Goal: Transaction & Acquisition: Purchase product/service

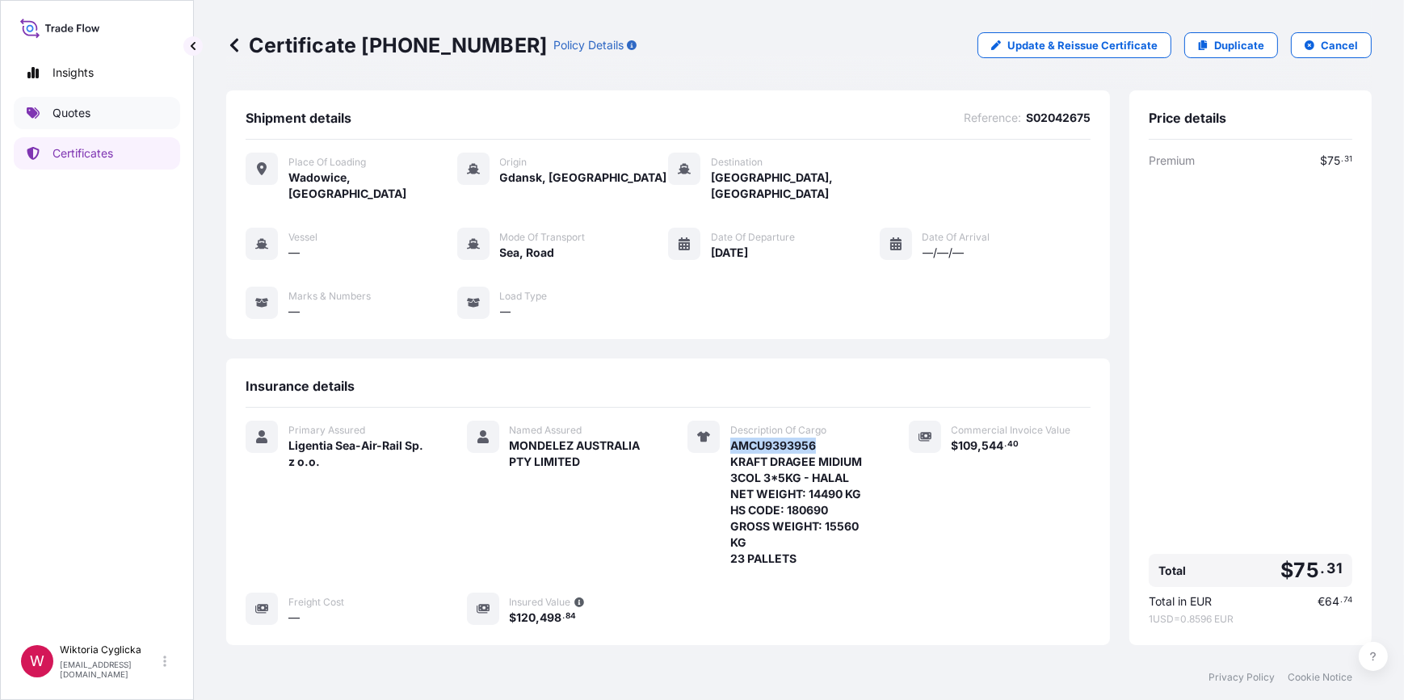
click at [96, 116] on link "Quotes" at bounding box center [97, 113] width 166 height 32
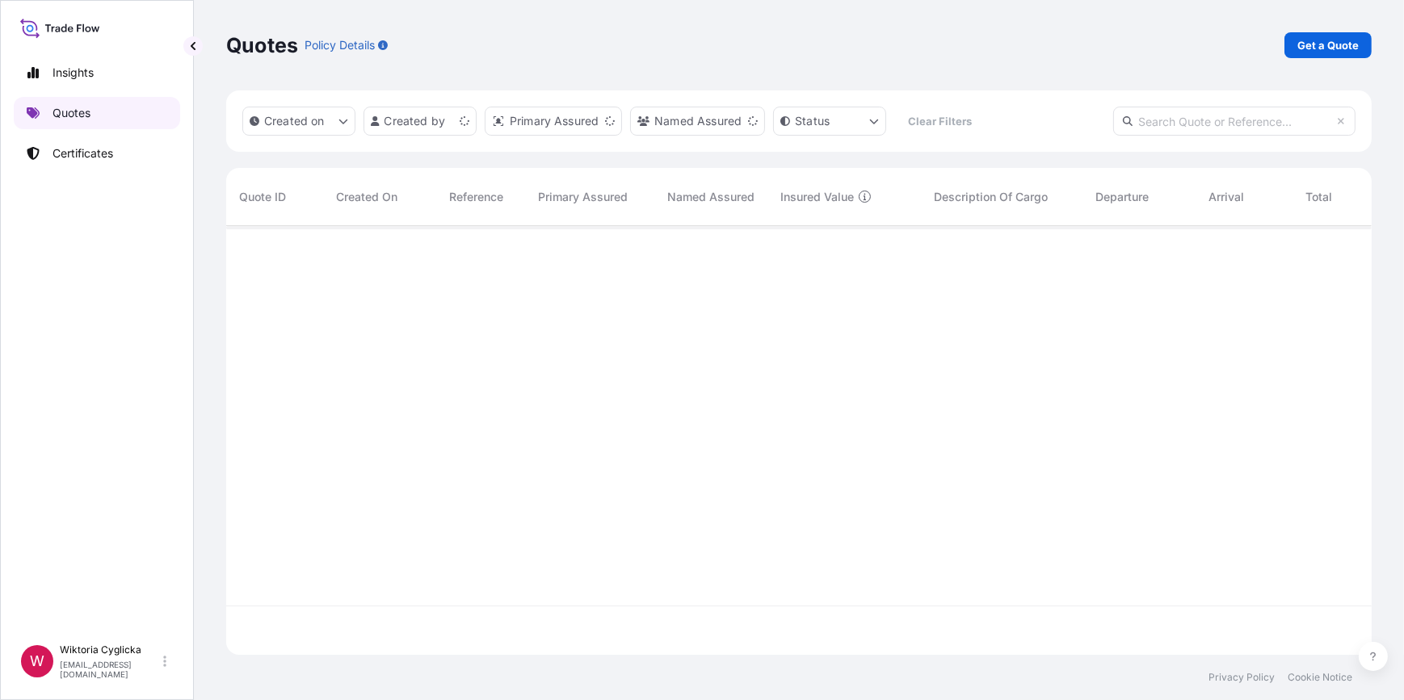
scroll to position [427, 1134]
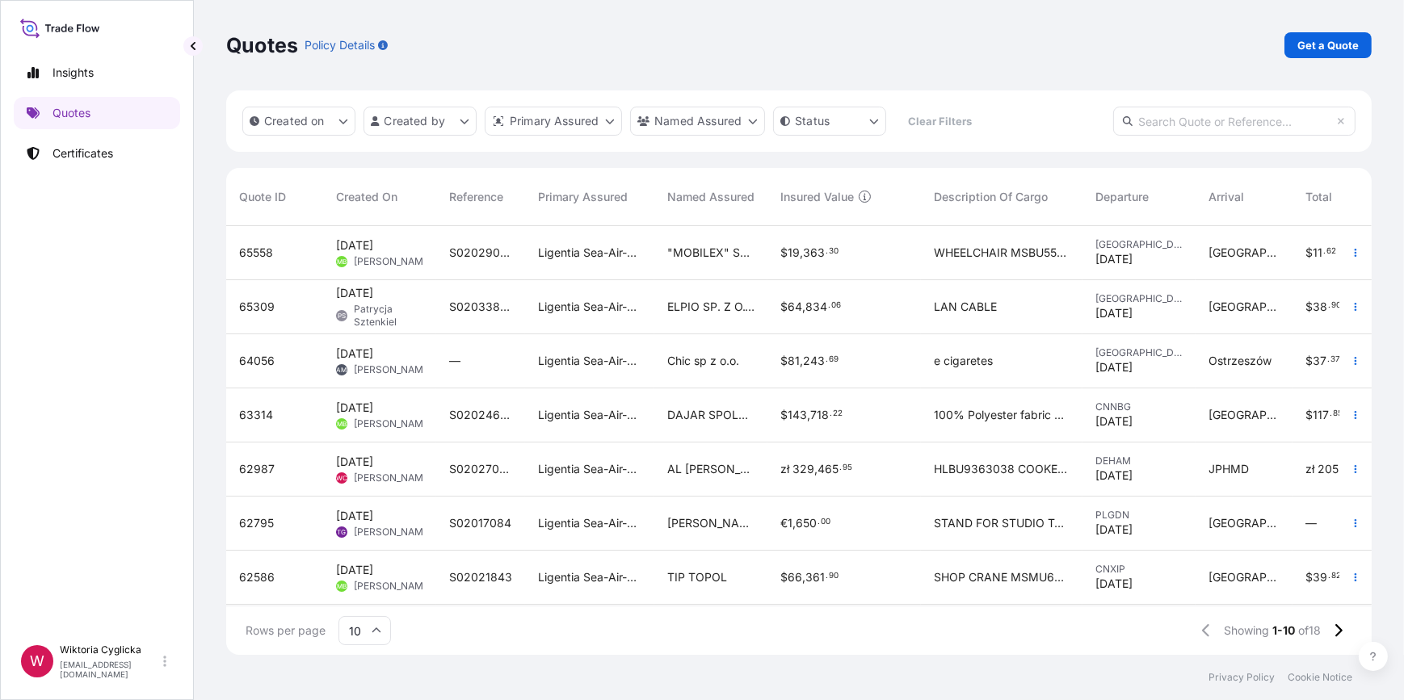
click at [1133, 111] on input "text" at bounding box center [1234, 121] width 242 height 29
click at [1309, 53] on p "Get a Quote" at bounding box center [1327, 45] width 61 height 16
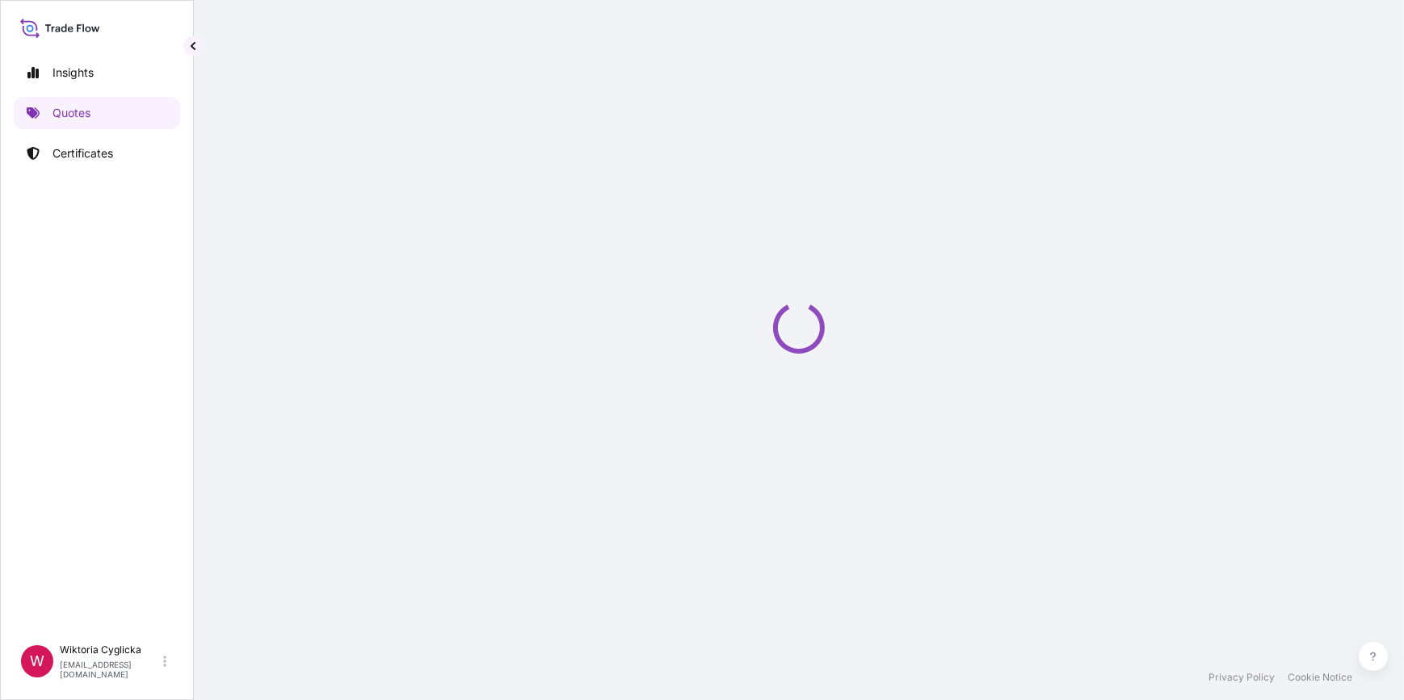
select select "Road / [GEOGRAPHIC_DATA]"
select select "Sea"
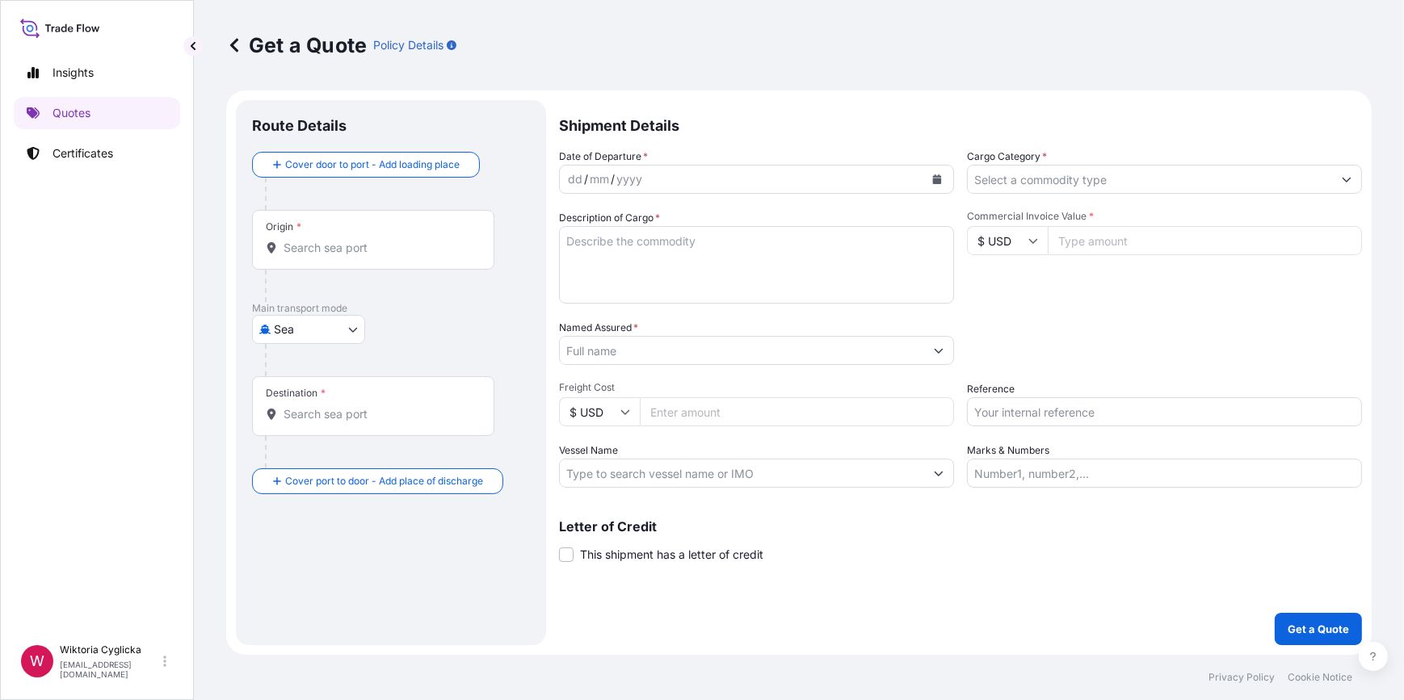
click at [1040, 179] on input "Cargo Category *" at bounding box center [1150, 179] width 364 height 29
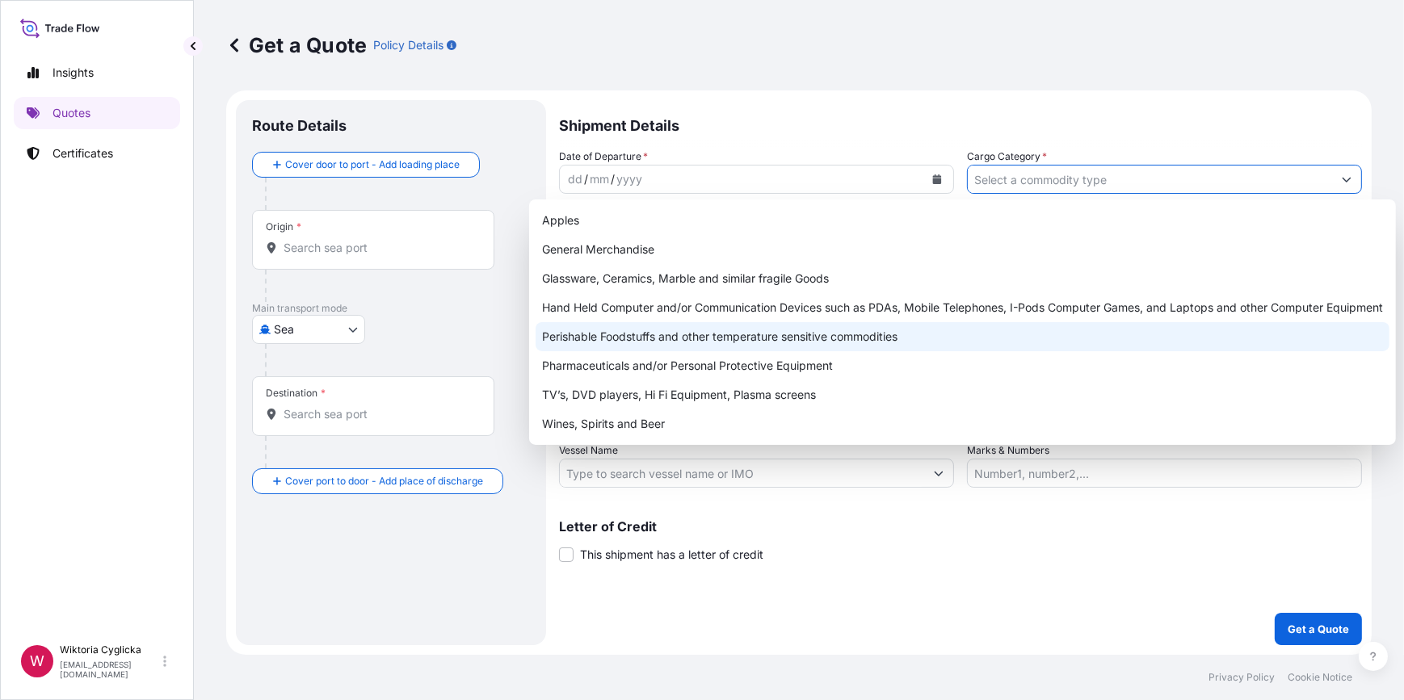
click at [592, 333] on div "Perishable Foodstuffs and other temperature sensitive commodities" at bounding box center [963, 336] width 854 height 29
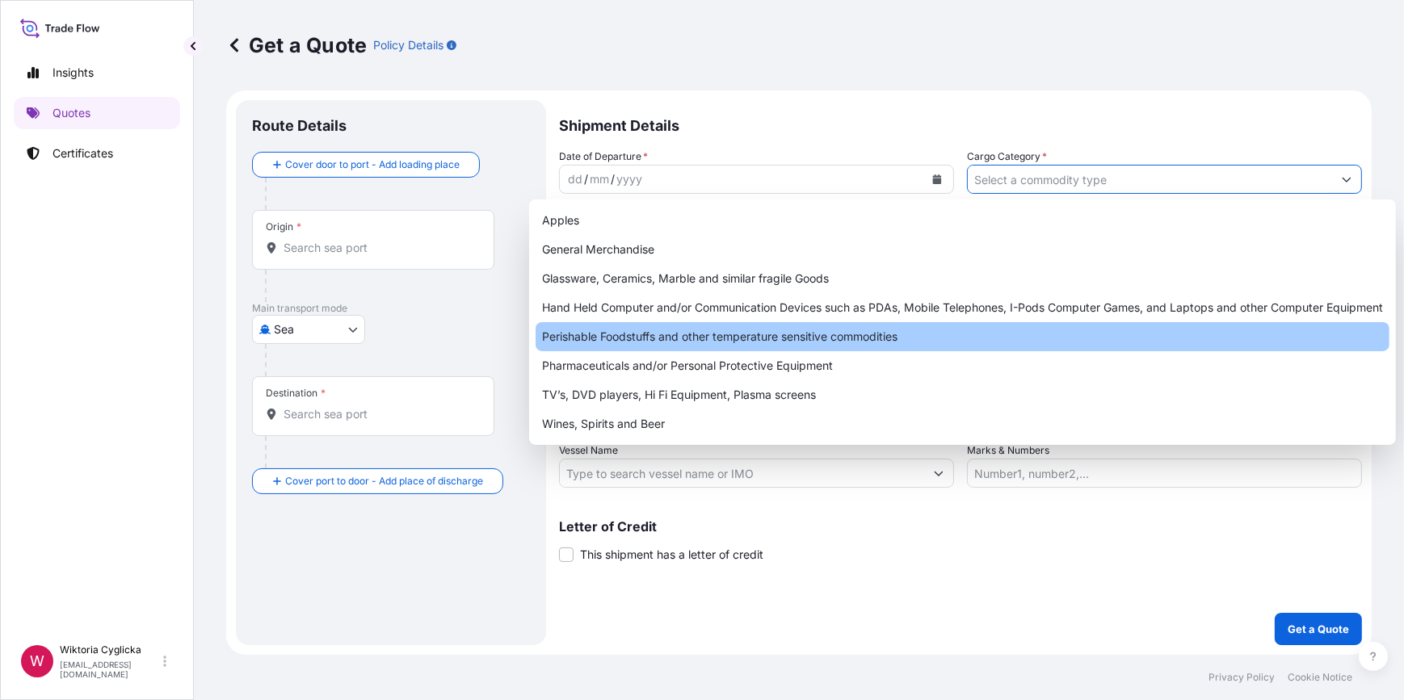
type input "Perishable Foodstuffs and other temperature sensitive commodities"
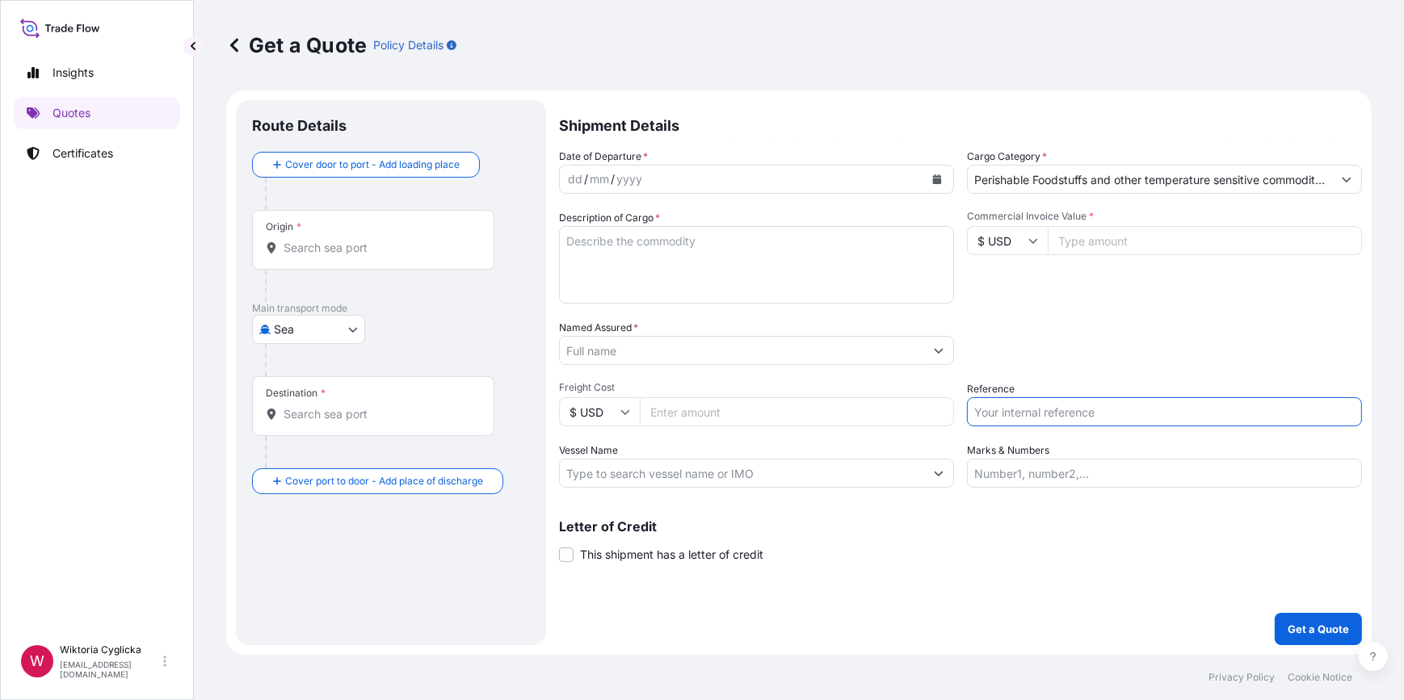
click at [1028, 410] on input "Reference" at bounding box center [1164, 411] width 395 height 29
paste input "S02039431"
type input "S02039431"
click at [1024, 368] on div "Date of Departure * dd / mm / yyyy Cargo Category * Perishable Foodstuffs and o…" at bounding box center [960, 318] width 803 height 339
click at [713, 320] on div "Named Assured *" at bounding box center [756, 342] width 395 height 45
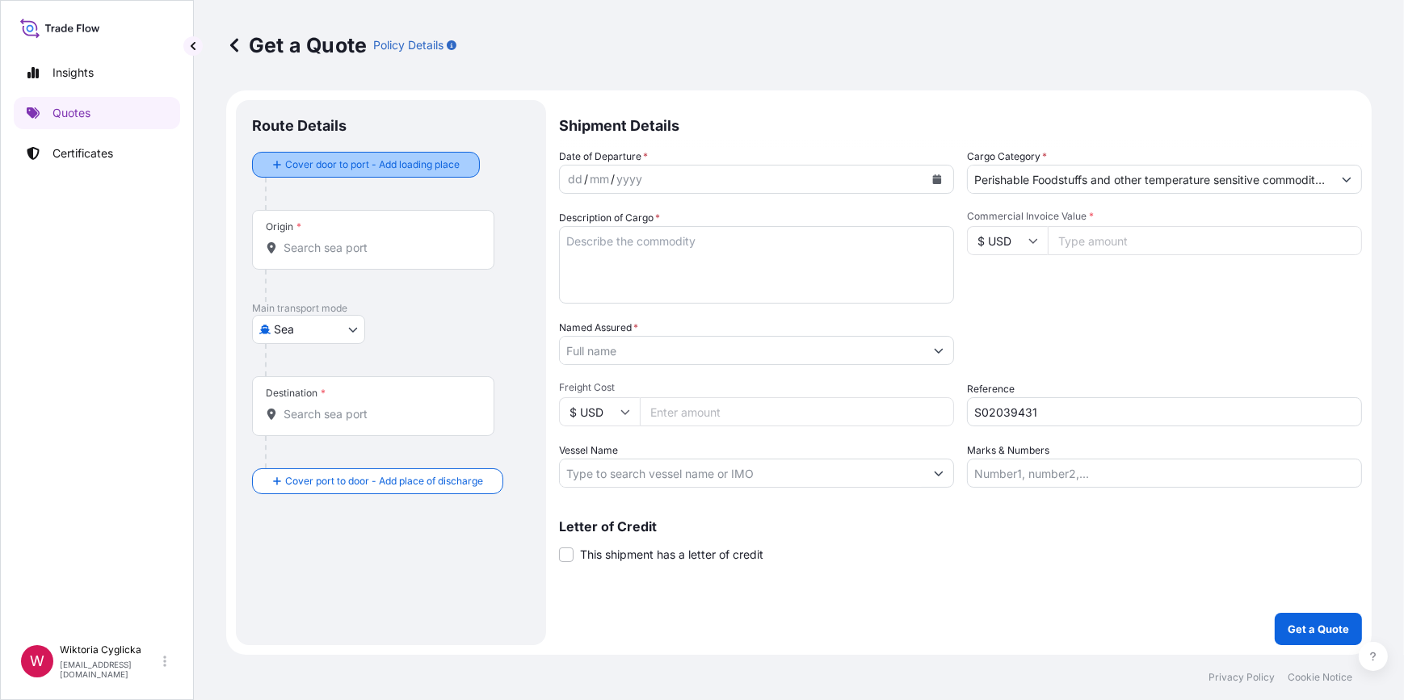
click at [376, 178] on div "Cover door to port - Add loading place" at bounding box center [366, 164] width 200 height 29
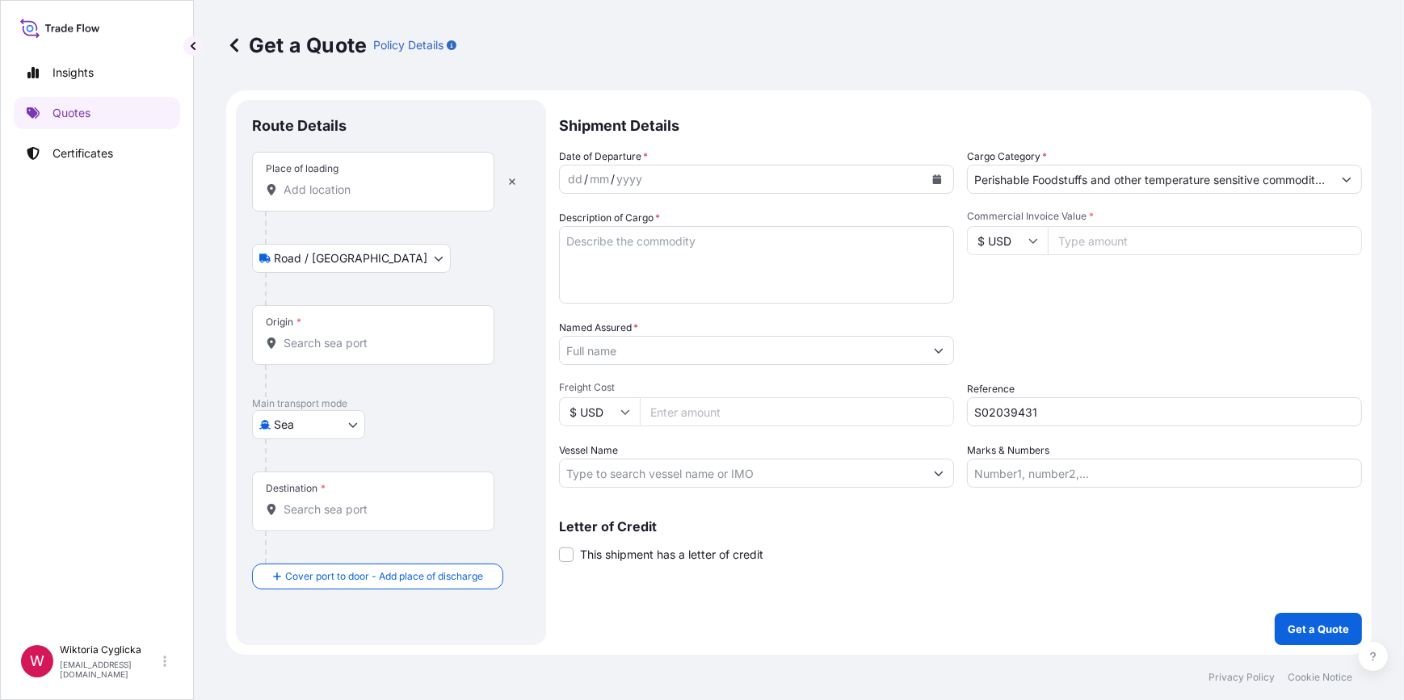
click at [344, 188] on input "Place of loading" at bounding box center [379, 190] width 191 height 16
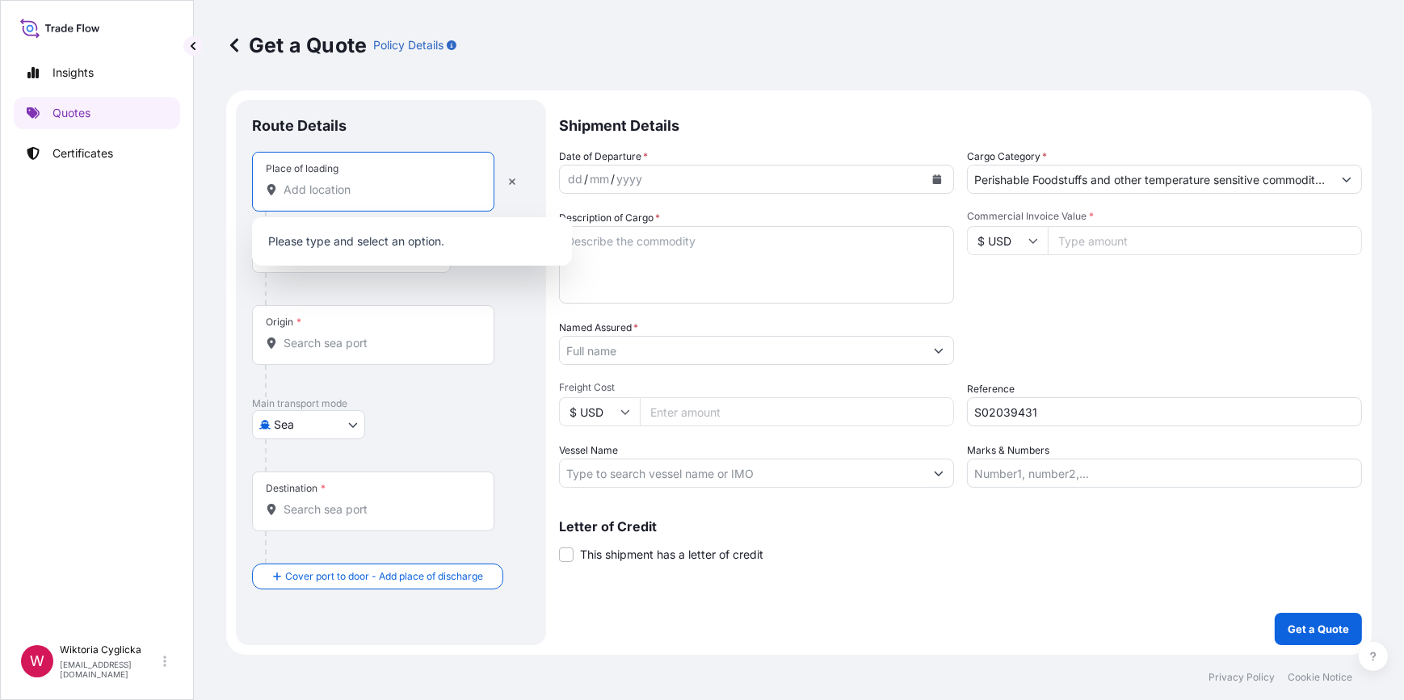
click at [934, 180] on icon "Calendar" at bounding box center [937, 179] width 9 height 10
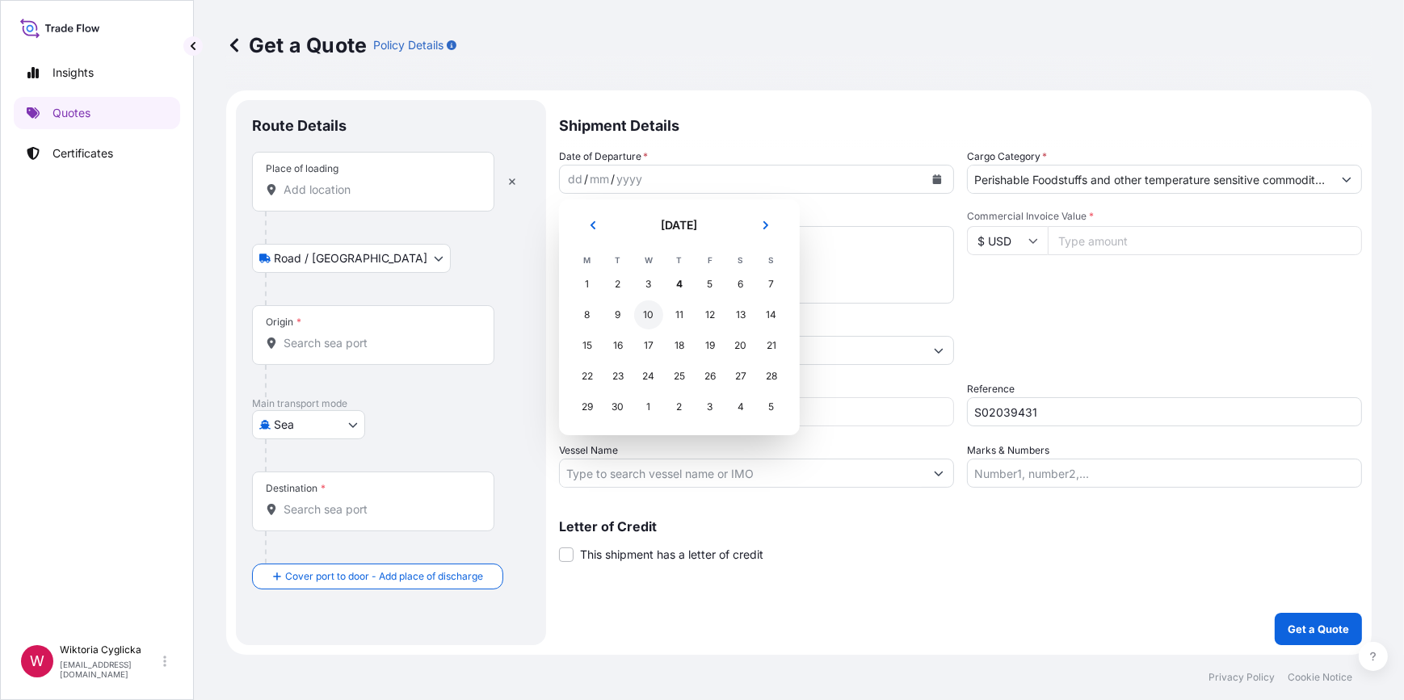
click at [654, 282] on div "3" at bounding box center [648, 284] width 29 height 29
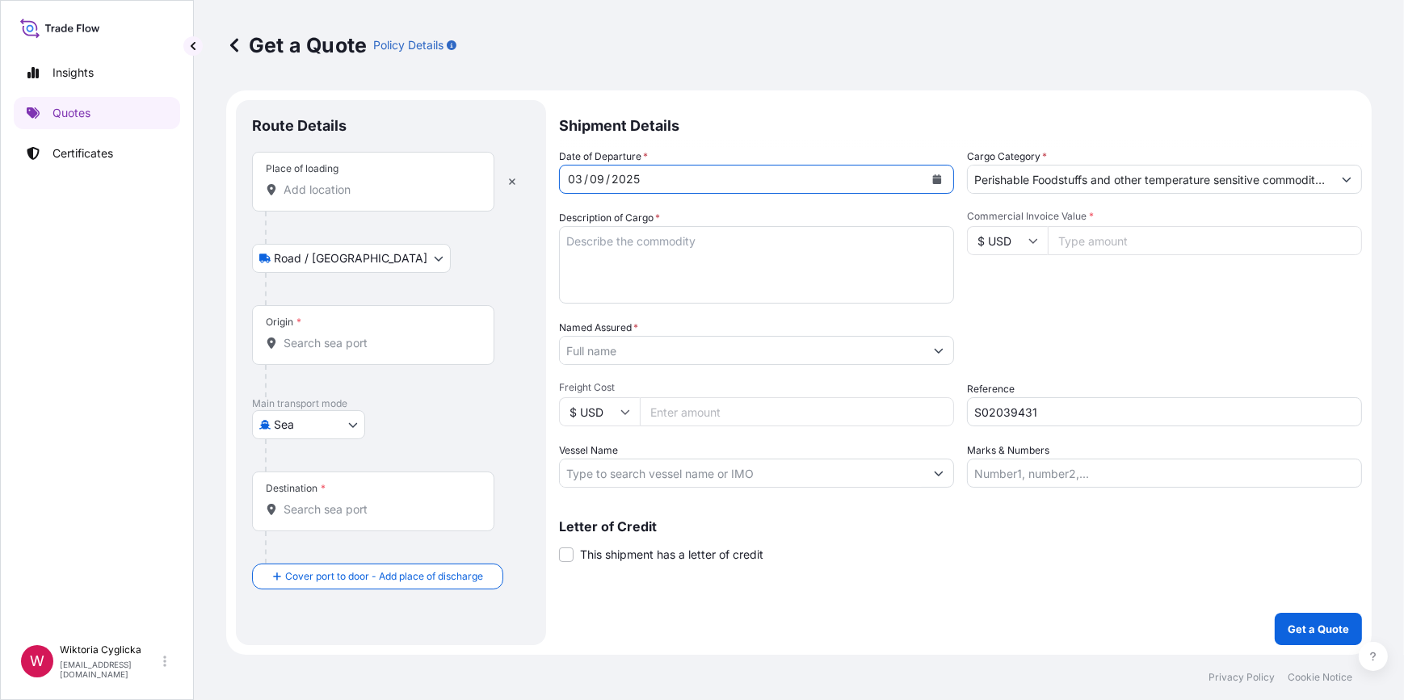
click at [379, 203] on div "Place of loading" at bounding box center [373, 182] width 242 height 60
click at [379, 198] on input "Place of loading" at bounding box center [379, 190] width 191 height 16
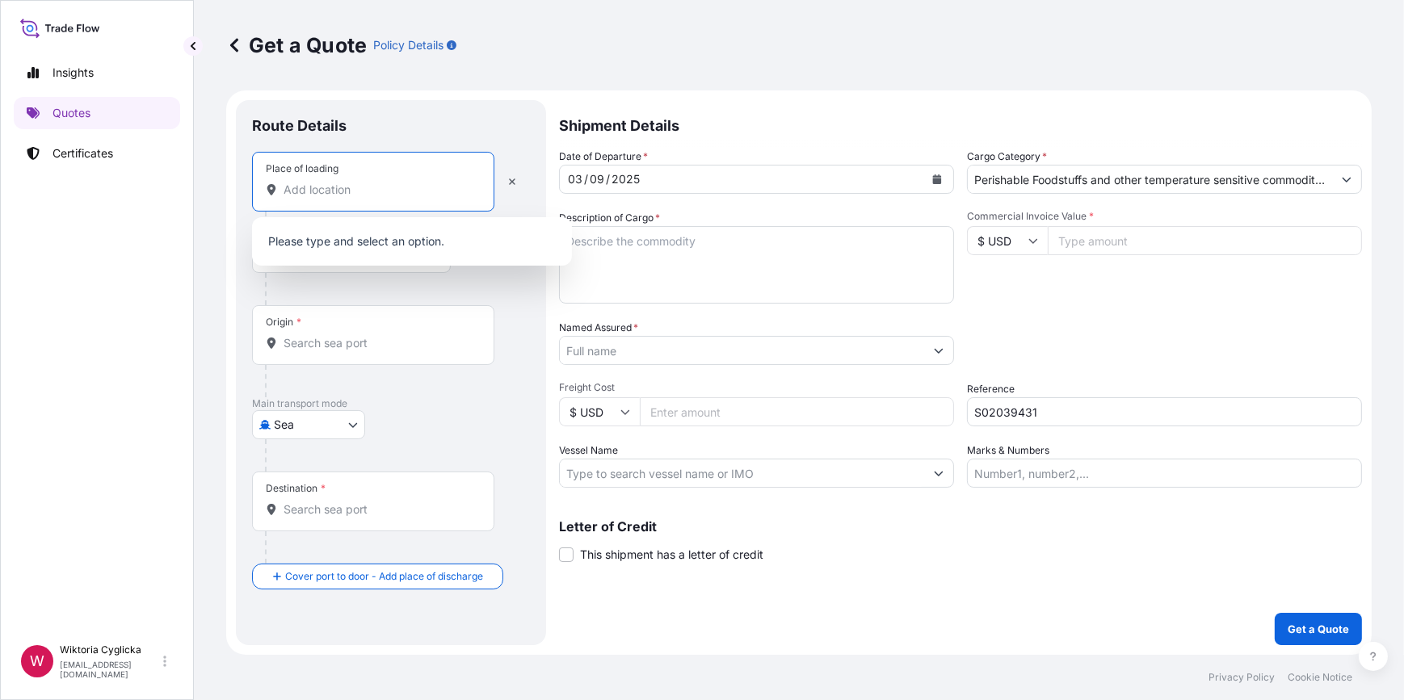
paste input "DĄBROWA GÓRNICZA"
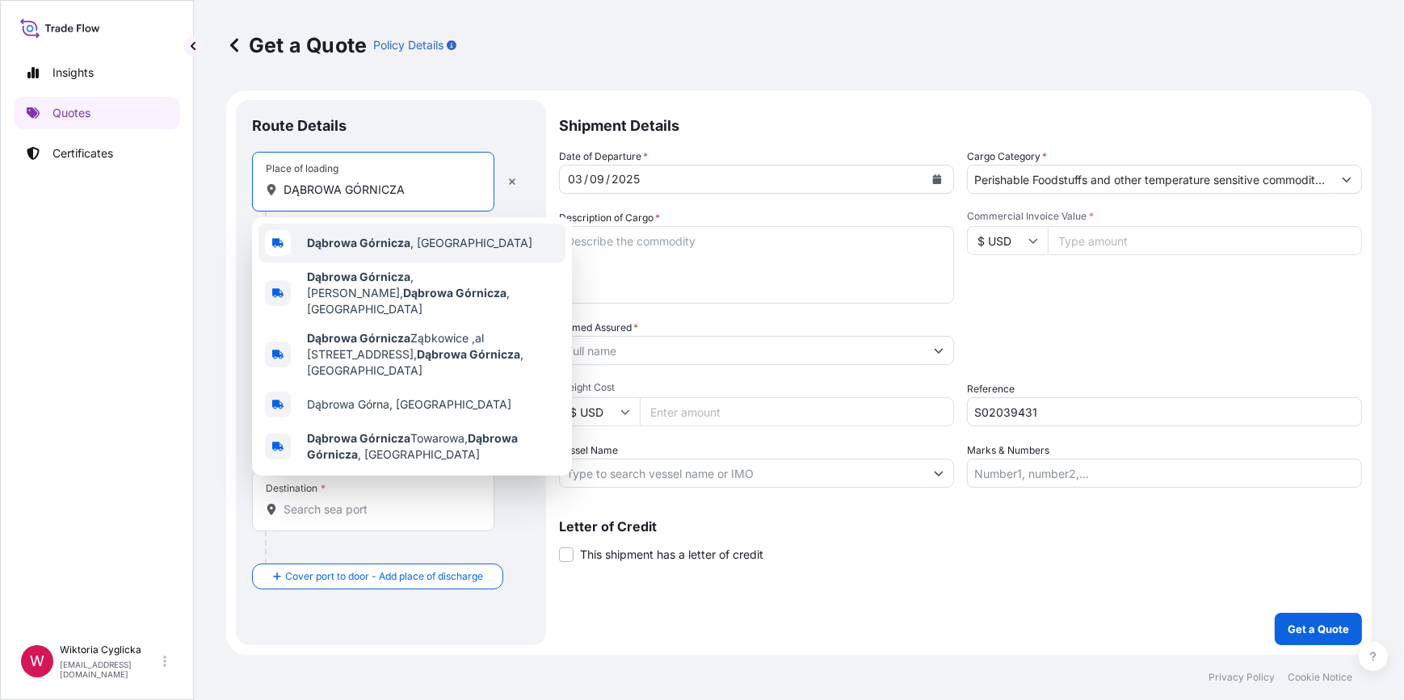
click at [359, 233] on div "Dąbrowa Górnicza , [GEOGRAPHIC_DATA]" at bounding box center [412, 243] width 307 height 39
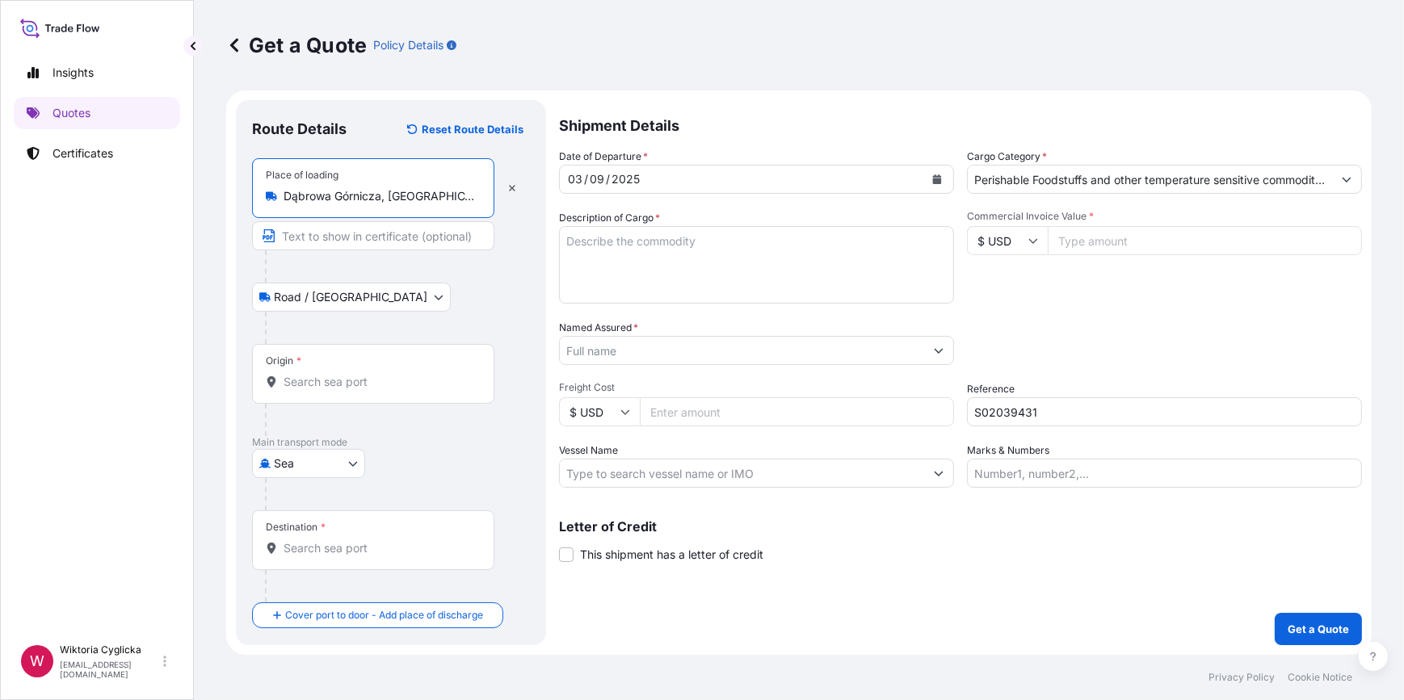
type input "Dąbrowa Górnicza, [GEOGRAPHIC_DATA]"
click at [717, 265] on textarea "Description of Cargo *" at bounding box center [756, 265] width 395 height 78
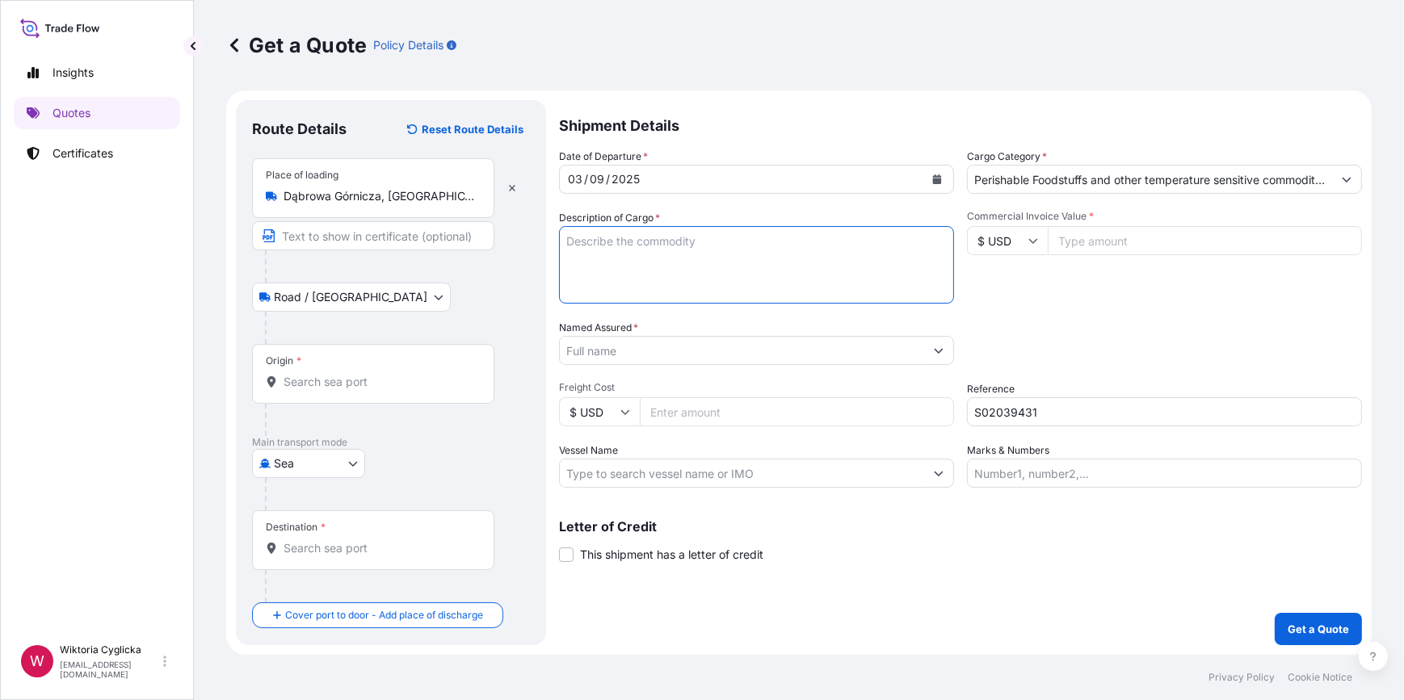
click at [603, 261] on textarea "Description of Cargo *" at bounding box center [756, 265] width 395 height 78
paste textarea "FROZEN DONUTS MIX OF FLAVOURS 112608 PCS/ 3128 BOXES/ 23 PALLETS NET WEIGHT: 66…"
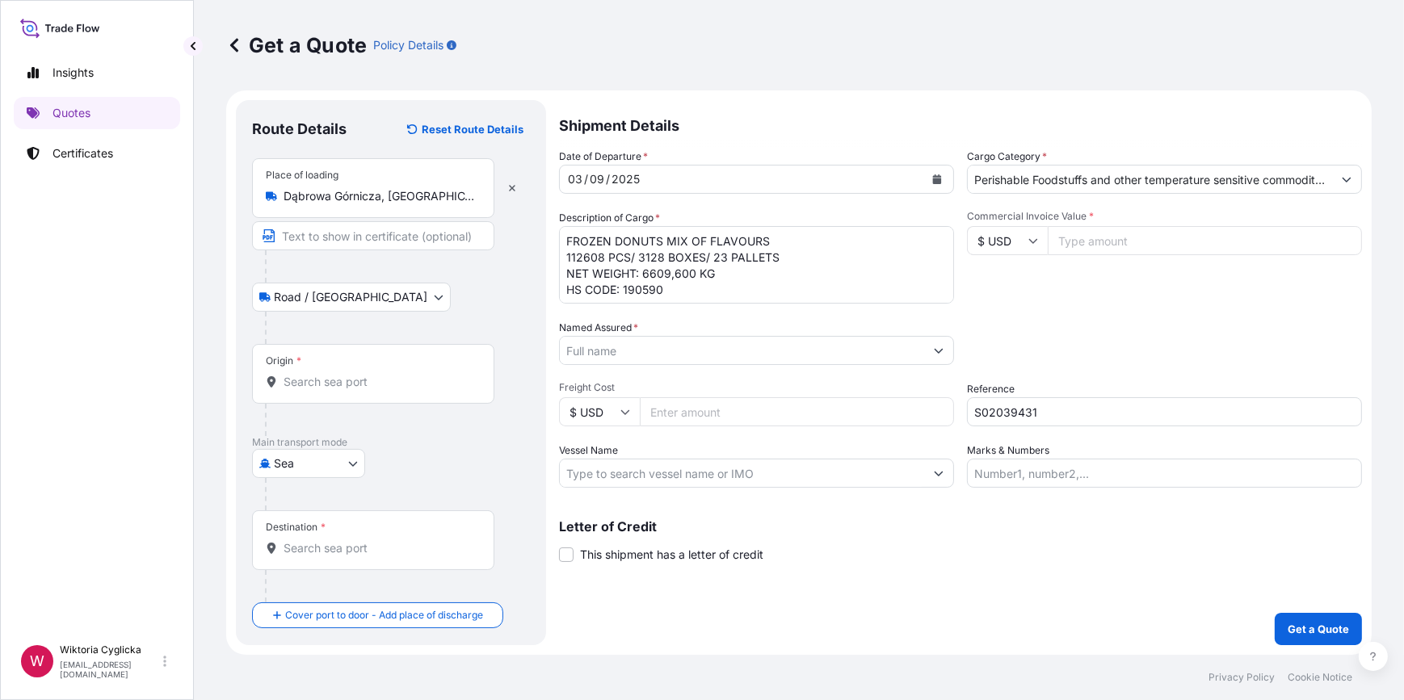
click at [565, 239] on textarea "FROZEN DONUTS MIX OF FLAVOURS 112608 PCS/ 3128 BOXES/ 23 PALLETS NET WEIGHT: 66…" at bounding box center [756, 265] width 395 height 78
click at [565, 233] on textarea "FROZEN DONUTS MIX OF FLAVOURS 112608 PCS/ 3128 BOXES/ 23 PALLETS NET WEIGHT: 66…" at bounding box center [756, 265] width 395 height 78
paste textarea "HLBU 9925705"
click at [601, 242] on textarea "HLBU 9925705 FROZEN DONUTS MIX OF FLAVOURS 112608 PCS/ 3128 BOXES/ 23 PALLETS N…" at bounding box center [756, 265] width 395 height 78
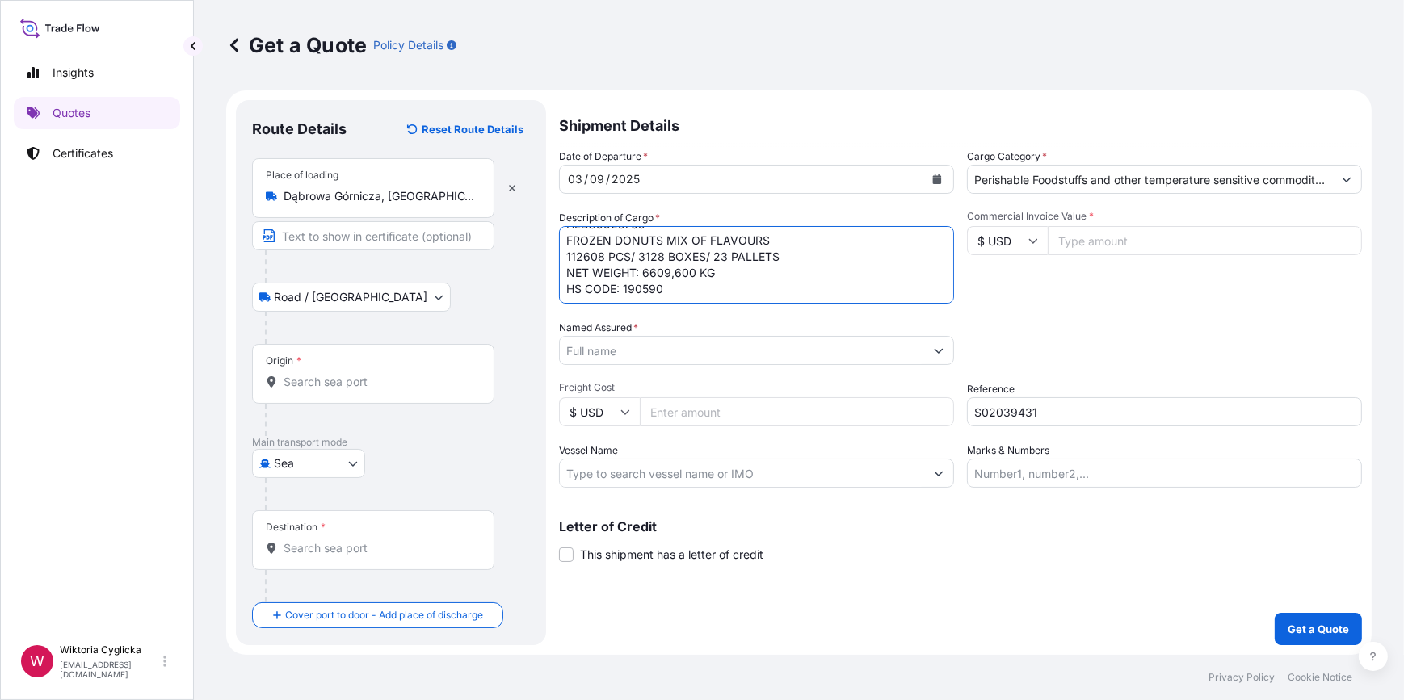
click at [692, 287] on textarea "HLBU9925705 FROZEN DONUTS MIX OF FLAVOURS 112608 PCS/ 3128 BOXES/ 23 PALLETS NE…" at bounding box center [756, 265] width 395 height 78
click at [707, 296] on textarea "HLBU9925705 FROZEN DONUTS MIX OF FLAVOURS 112608 PCS/ 3128 BOXES/ 23 PALLETS NE…" at bounding box center [756, 265] width 395 height 78
paste textarea "8435,8"
type textarea "HLBU9925705 FROZEN DONUTS MIX OF FLAVOURS 112608 PCS/ 3128 BOXES/ 23 PALLETS NE…"
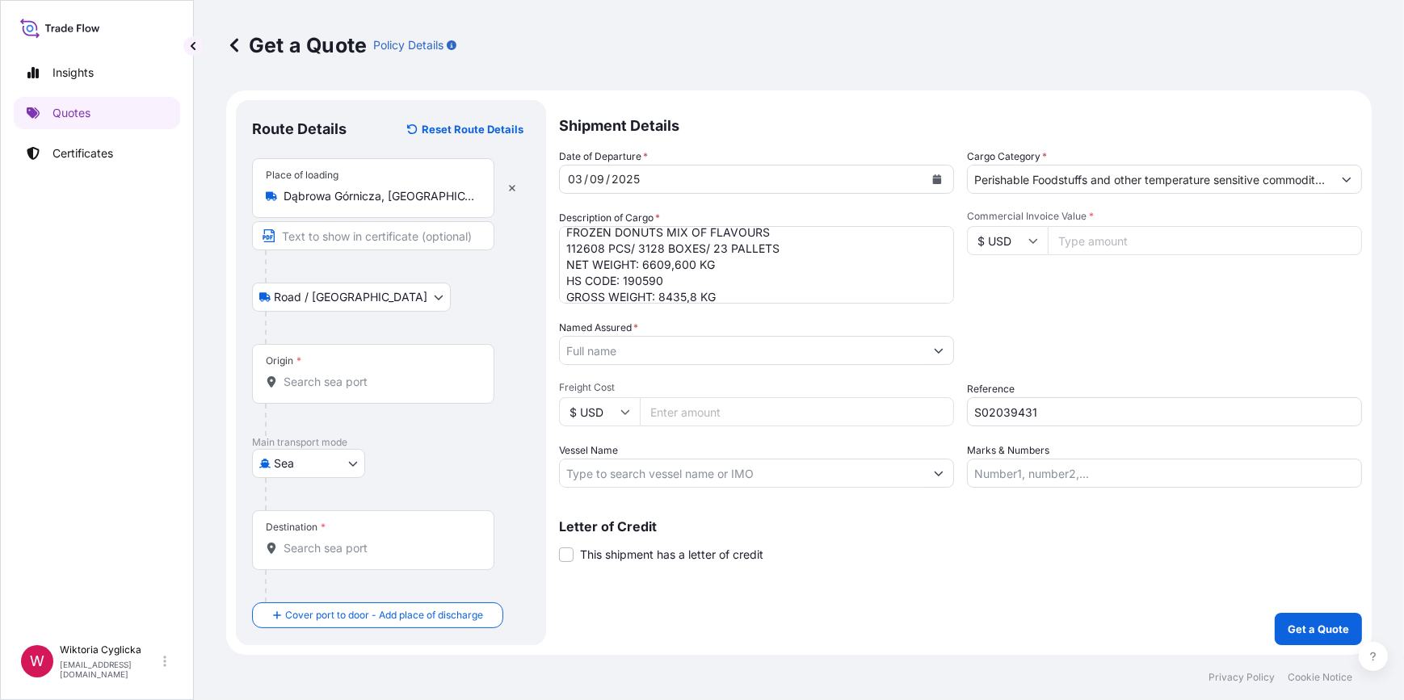
drag, startPoint x: 1171, startPoint y: 369, endPoint x: 1136, endPoint y: 362, distance: 35.5
click at [1168, 365] on div "Date of Departure * [DATE] Cargo Category * Perishable Foodstuffs and other tem…" at bounding box center [960, 318] width 803 height 339
click at [390, 371] on div "Origin *" at bounding box center [373, 374] width 242 height 60
click at [390, 374] on input "Origin *" at bounding box center [379, 382] width 191 height 16
click at [340, 379] on input "Origin * Please select an origin" at bounding box center [379, 382] width 191 height 16
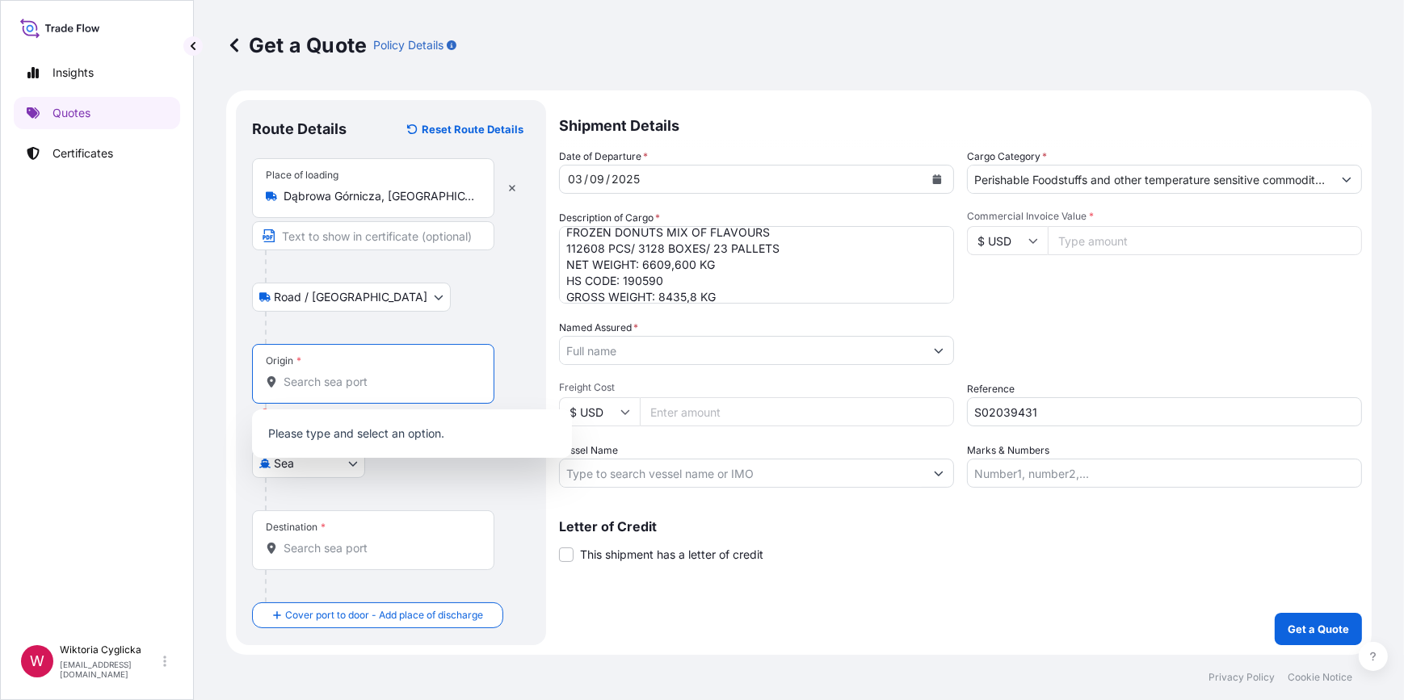
paste input "GDYNIA"
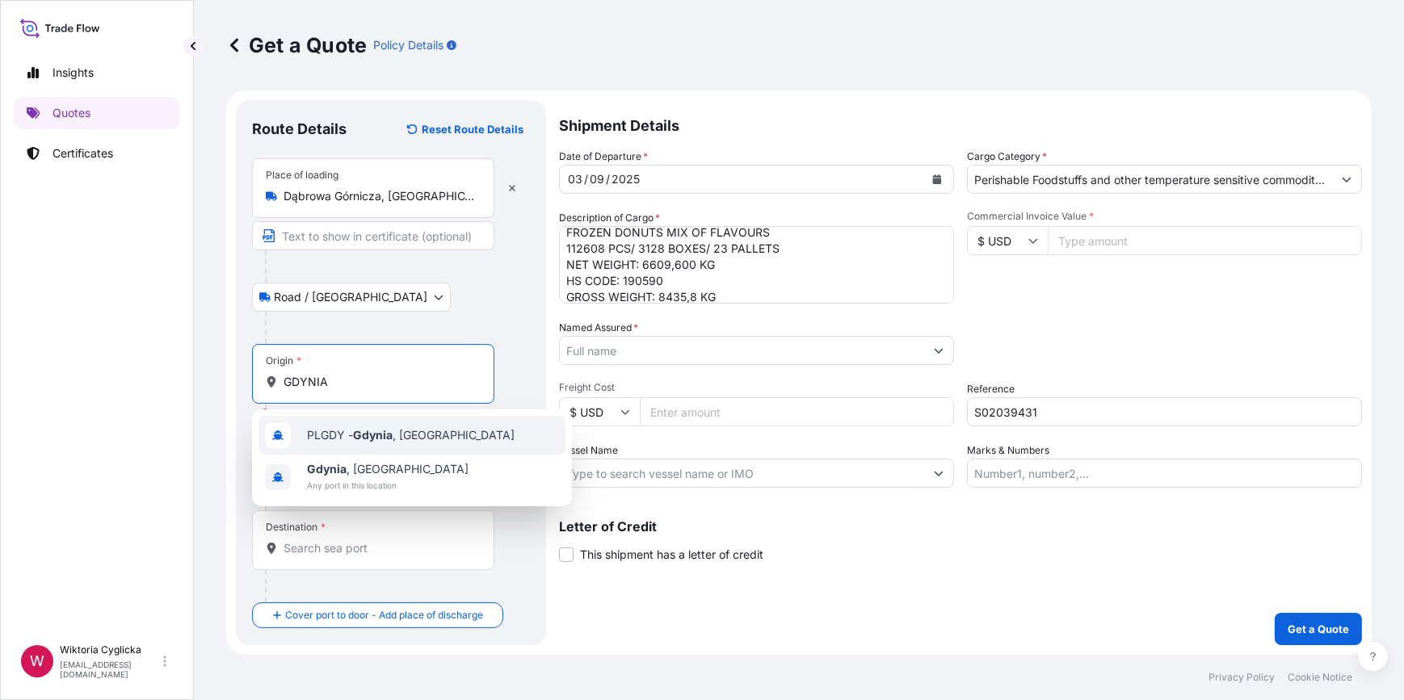
click at [331, 426] on div "PLGDY - [GEOGRAPHIC_DATA] , [GEOGRAPHIC_DATA]" at bounding box center [412, 435] width 307 height 39
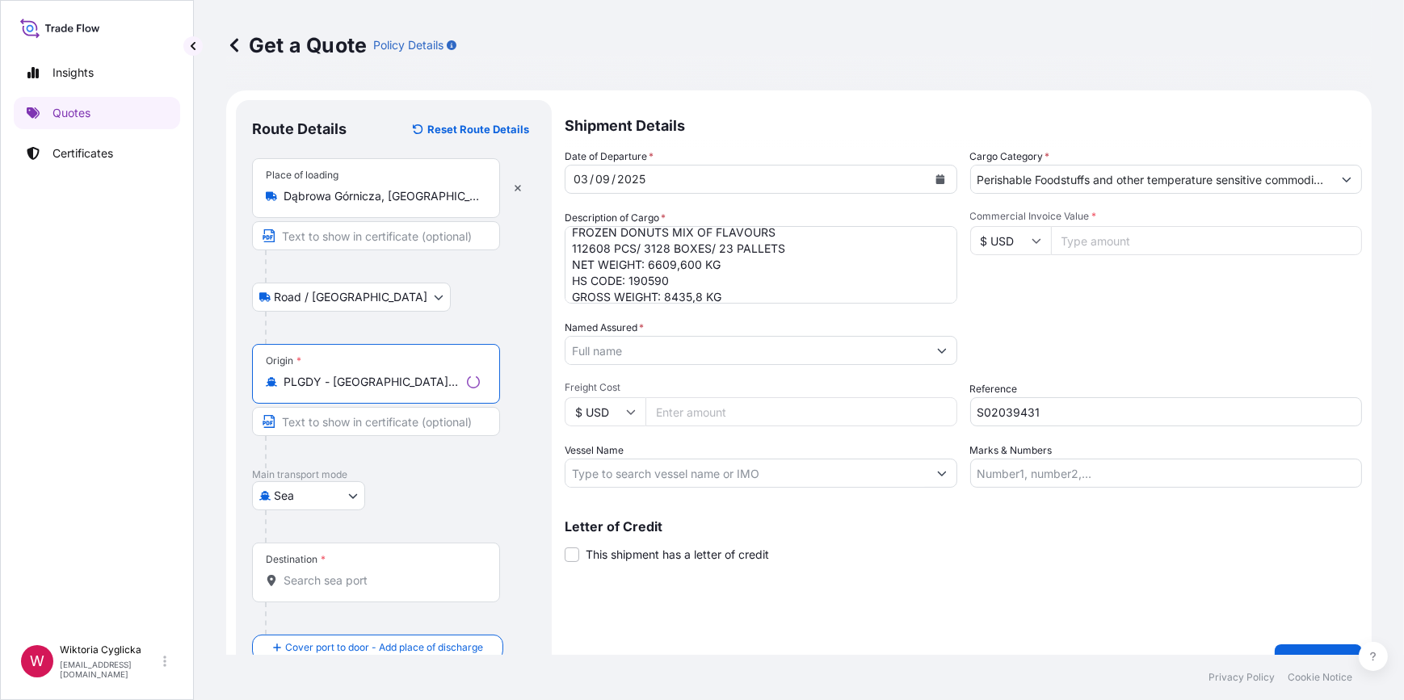
type input "PLGDY - [GEOGRAPHIC_DATA], [GEOGRAPHIC_DATA]"
click at [325, 582] on input "Destination *" at bounding box center [379, 581] width 191 height 16
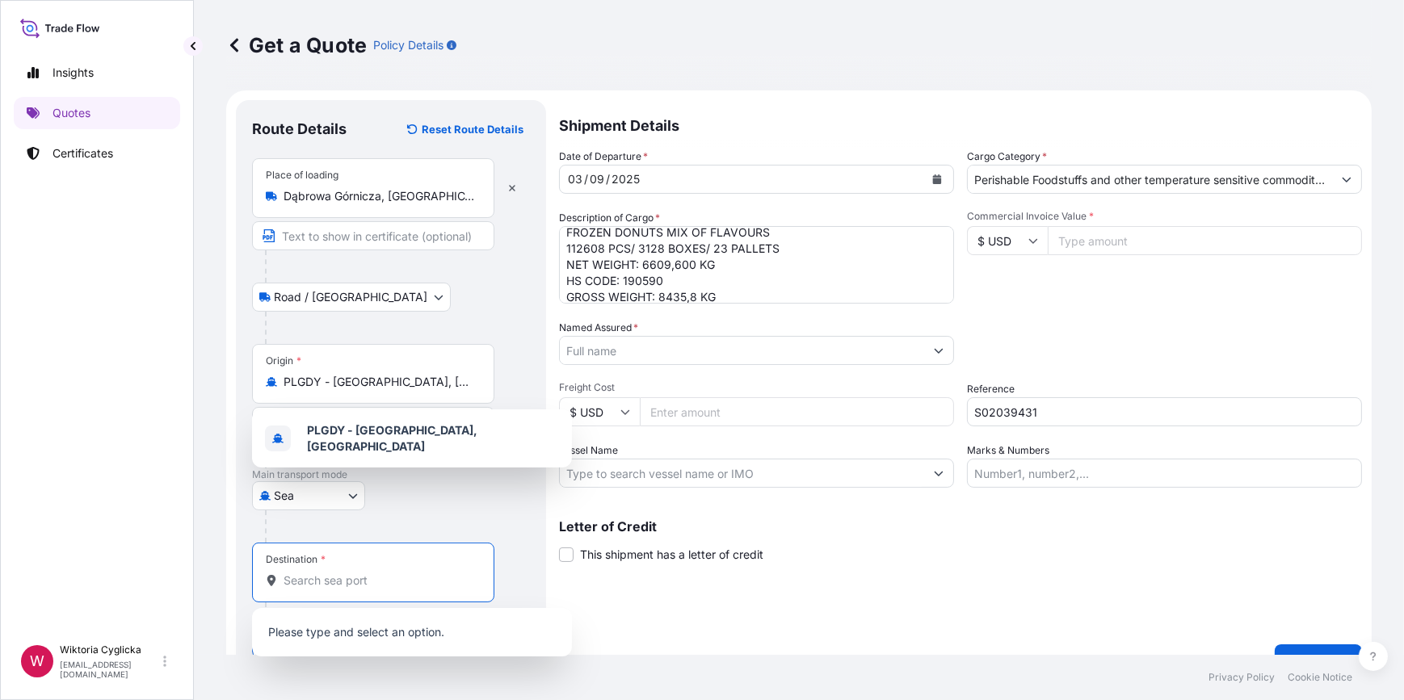
paste input "[GEOGRAPHIC_DATA][PERSON_NAME]"
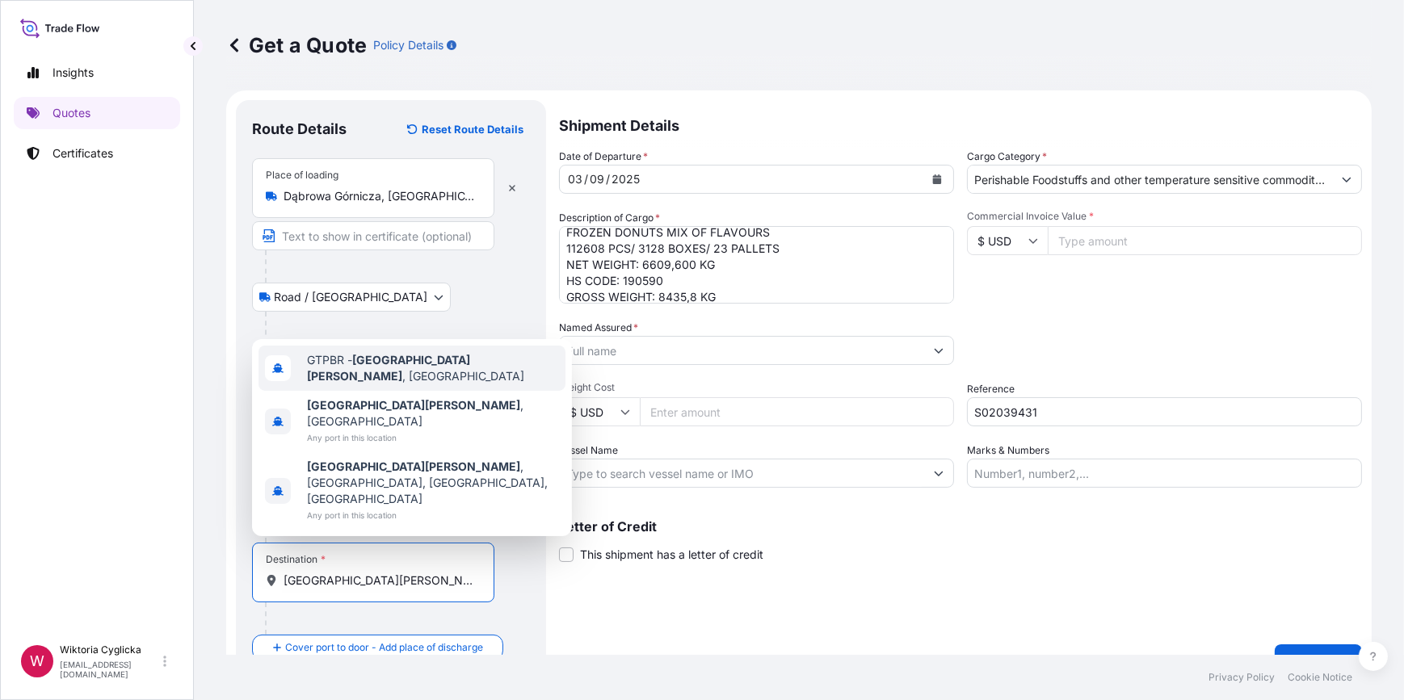
click at [353, 385] on span "GTPBR - [GEOGRAPHIC_DATA][PERSON_NAME] , [GEOGRAPHIC_DATA]" at bounding box center [433, 368] width 252 height 32
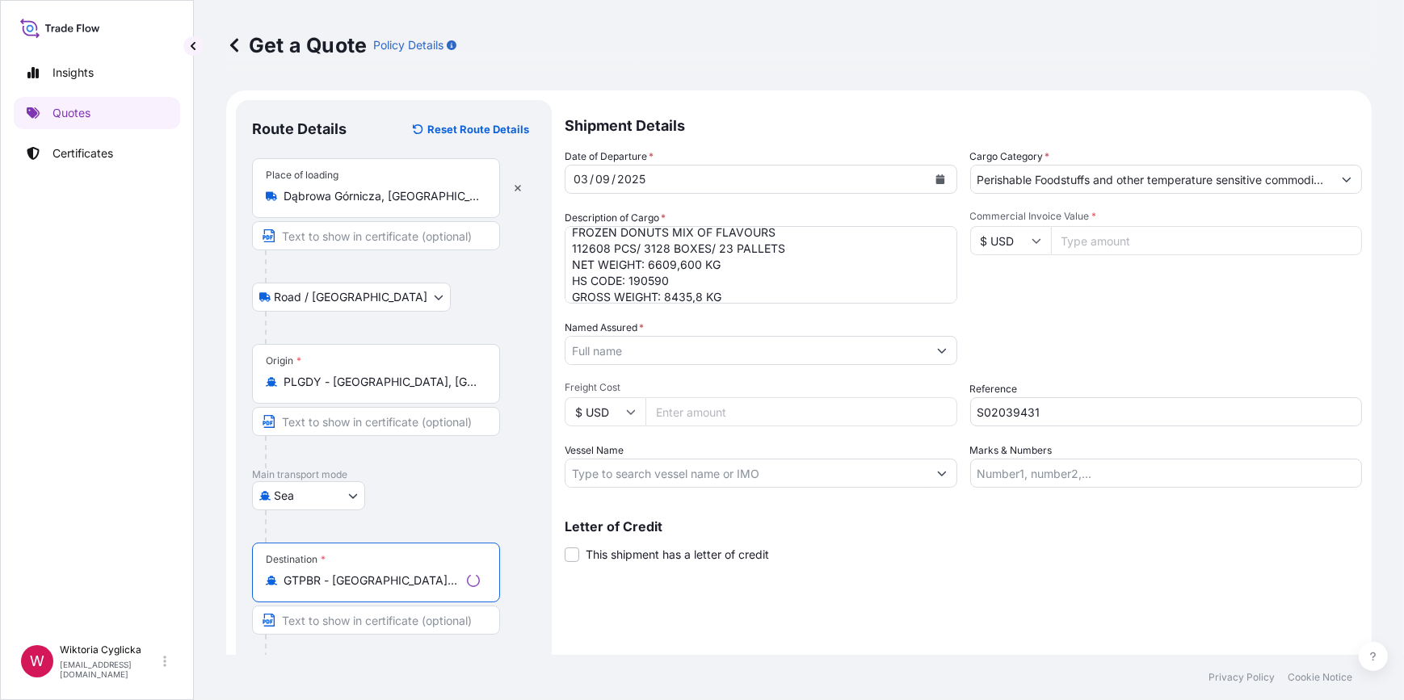
scroll to position [0, 0]
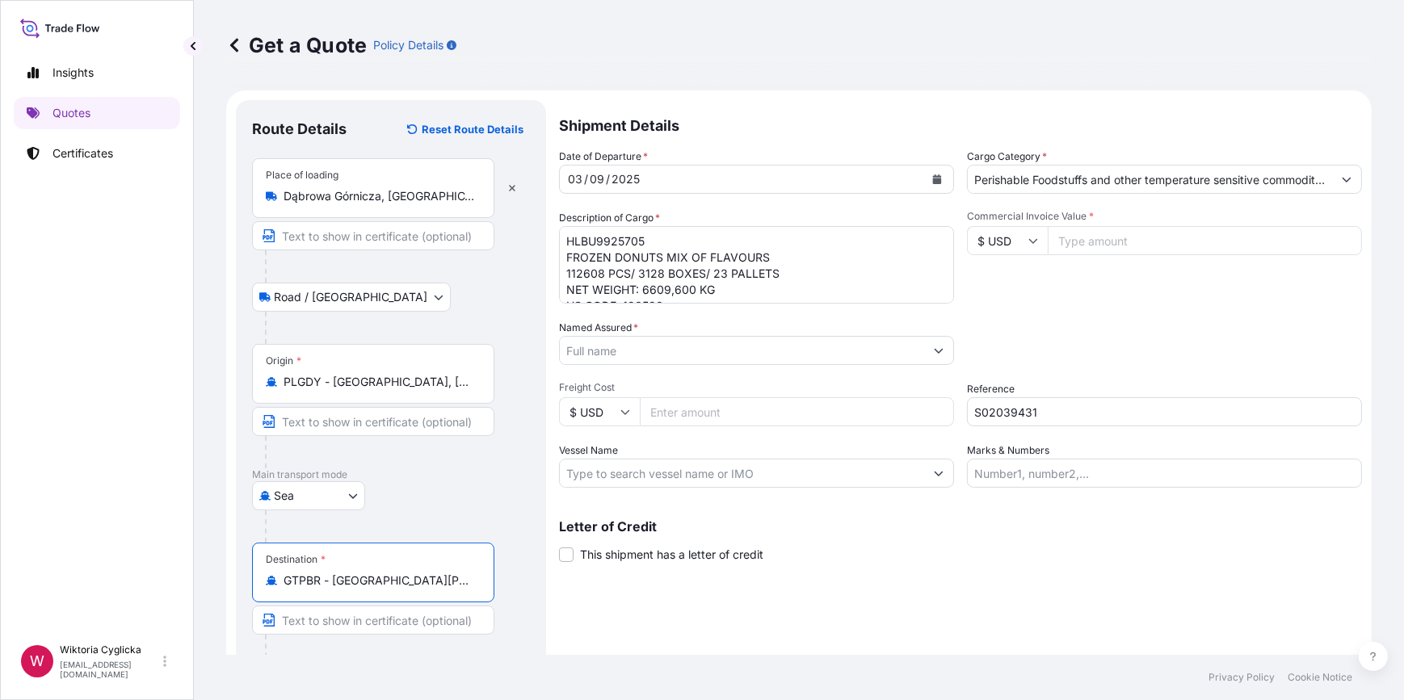
type input "GTPBR - [GEOGRAPHIC_DATA][PERSON_NAME], [GEOGRAPHIC_DATA]"
click at [611, 347] on input "Named Assured *" at bounding box center [742, 350] width 364 height 29
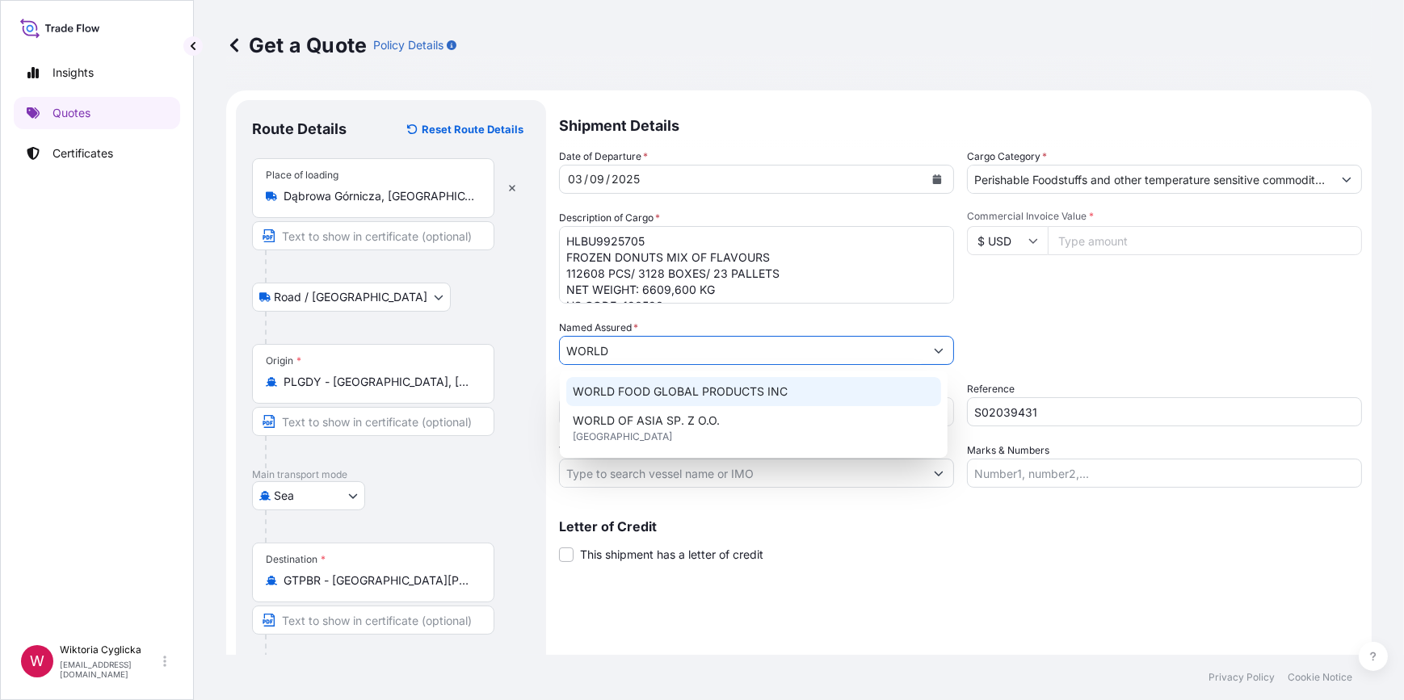
click at [650, 389] on span "WORLD FOOD GLOBAL PRODUCTS INC" at bounding box center [680, 392] width 215 height 16
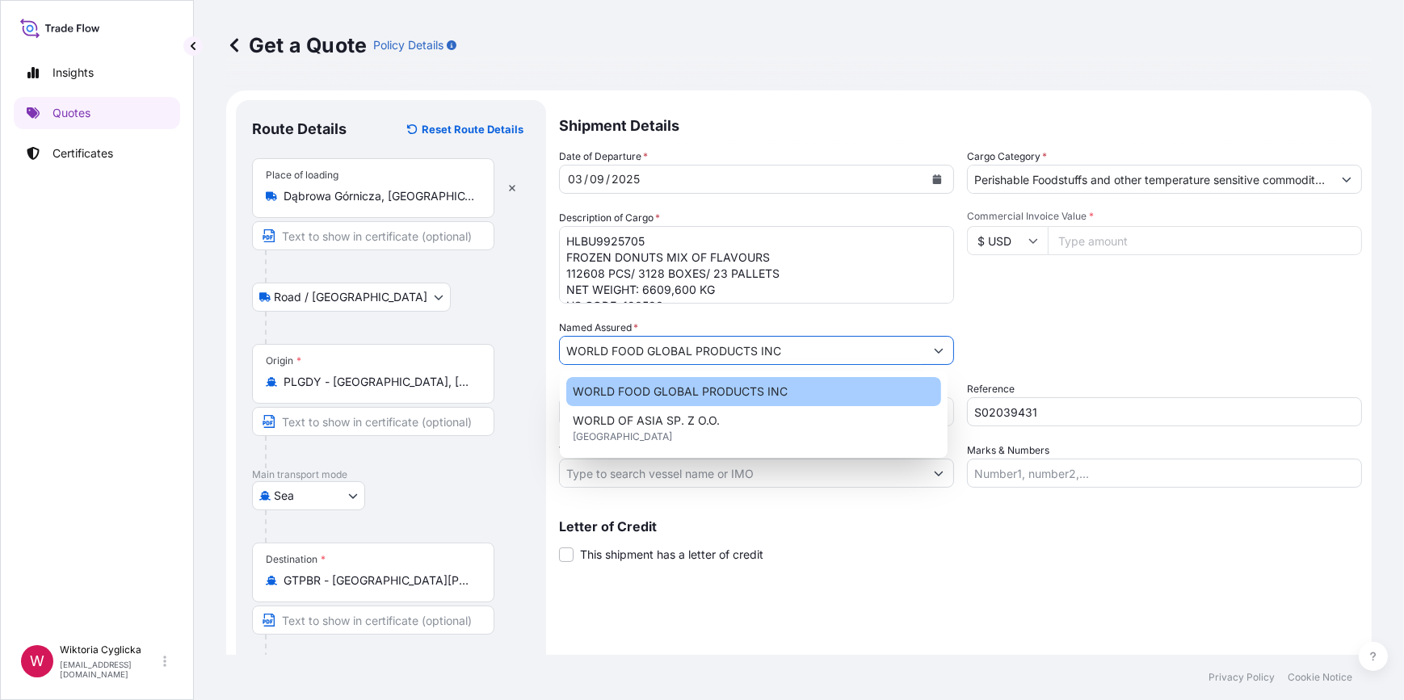
type input "WORLD FOOD GLOBAL PRODUCTS INC"
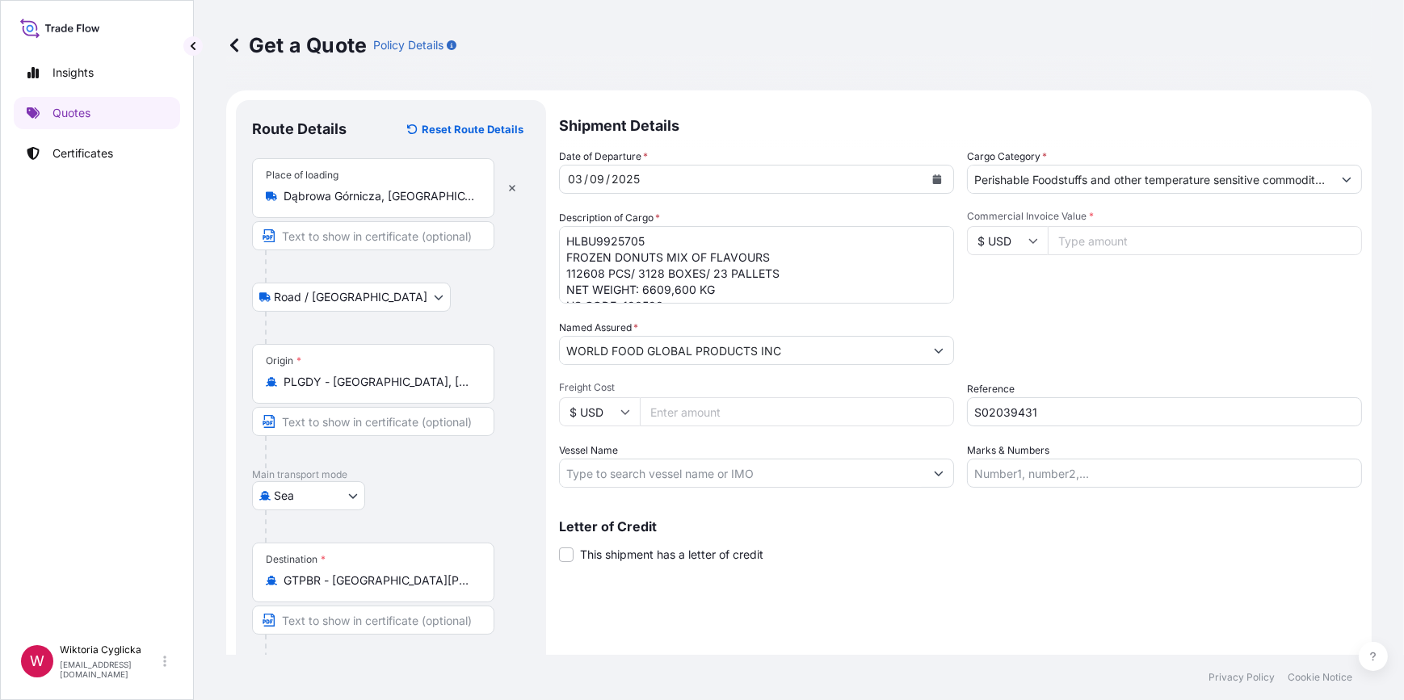
click at [1121, 330] on div "Packing Category Type to search a container mode Please select a primary mode o…" at bounding box center [1164, 342] width 395 height 45
click at [1024, 246] on input "$ USD" at bounding box center [1007, 240] width 81 height 29
click at [1007, 267] on div "€ EUR £ GBP $ USD ؋ AFN $ AUD R$ BRL $ CAD ¥ CNY $ HKD ₹ INR ¥ JPY DH MAD RM MY…" at bounding box center [1001, 344] width 81 height 162
click at [1018, 244] on input "$ USD" at bounding box center [1007, 240] width 81 height 29
click at [1007, 270] on div "€ EUR" at bounding box center [1002, 285] width 68 height 31
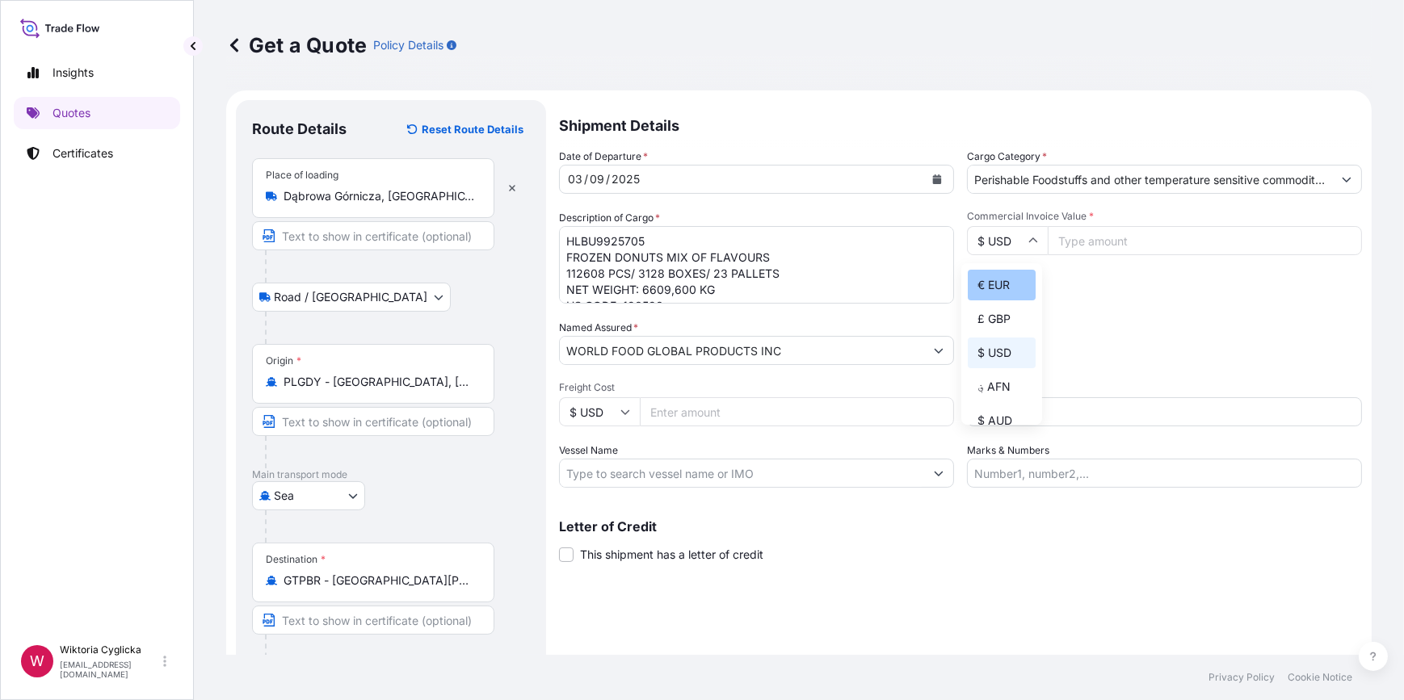
type input "€ EUR"
click at [1099, 245] on input "Commercial Invoice Value *" at bounding box center [1205, 240] width 314 height 29
type input "25860.06"
click at [1200, 280] on div "Commercial Invoice Value * € EUR 25860.06" at bounding box center [1164, 257] width 395 height 94
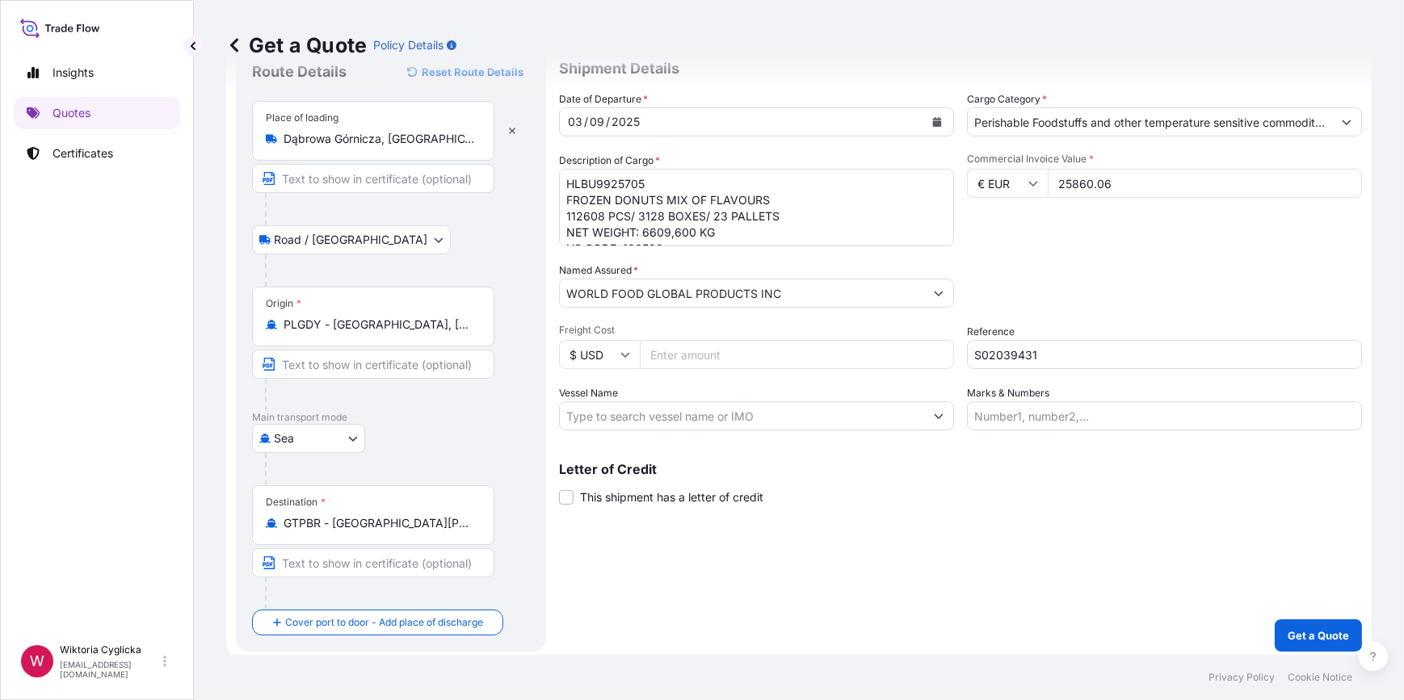
scroll to position [63, 0]
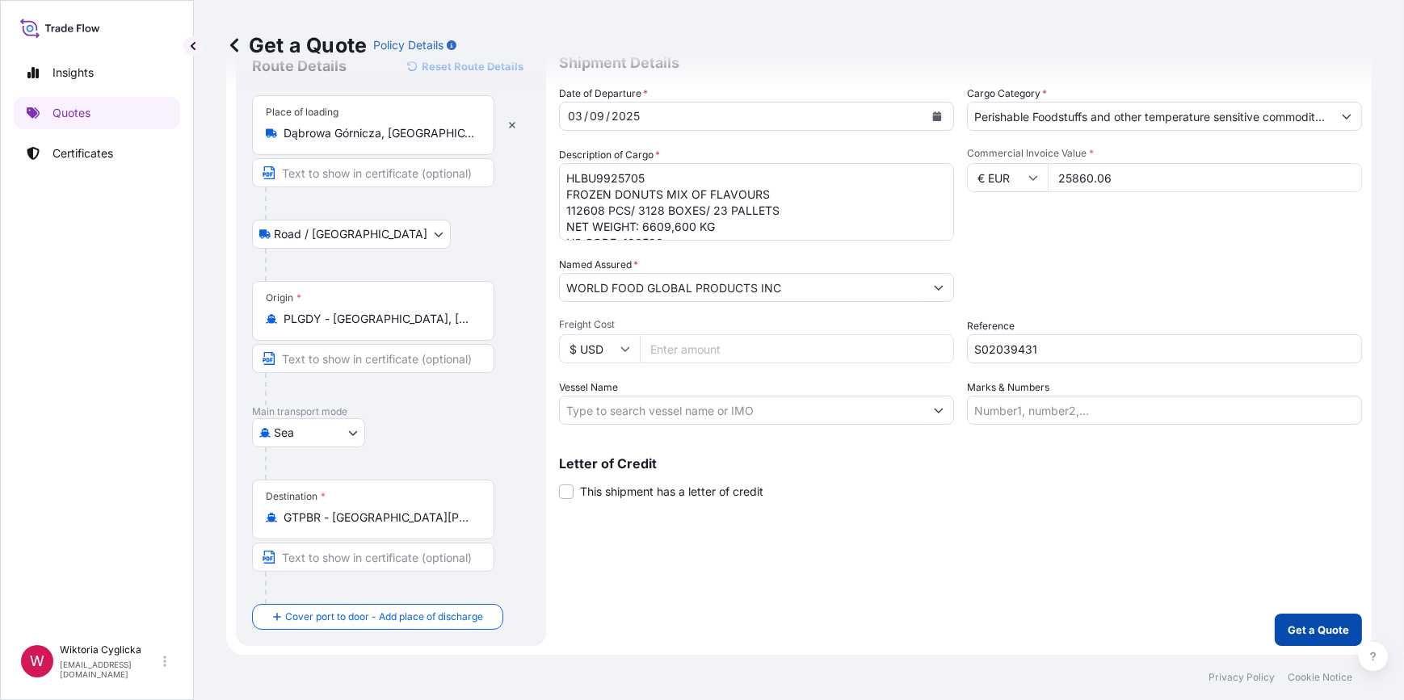
click at [1288, 624] on p "Get a Quote" at bounding box center [1318, 630] width 61 height 16
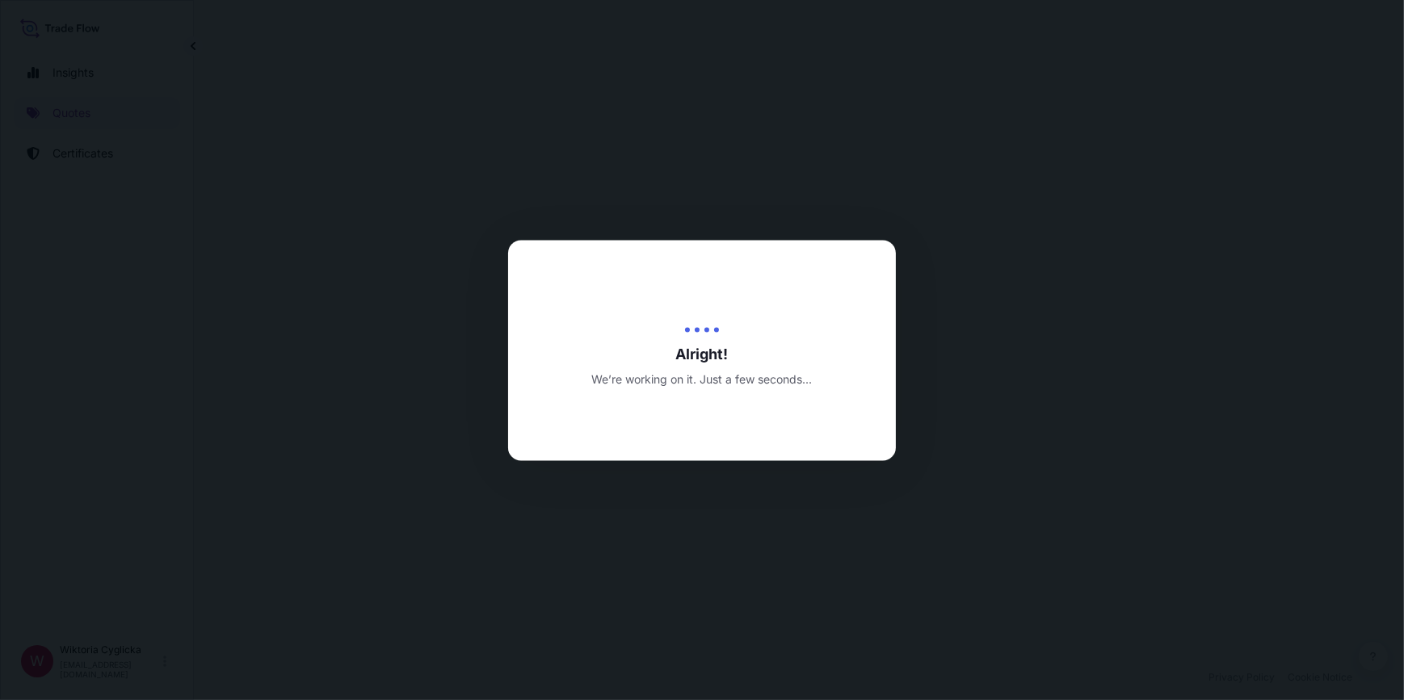
select select "Road / [GEOGRAPHIC_DATA]"
select select "Sea"
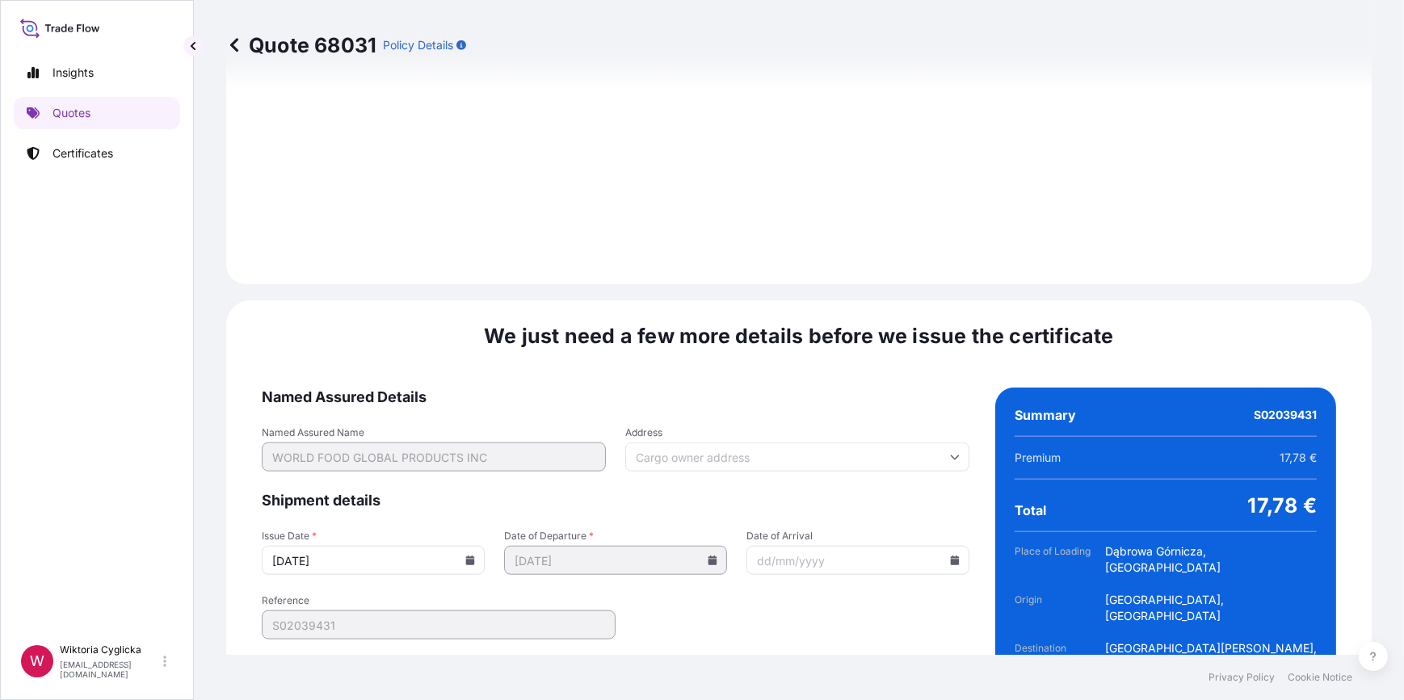
scroll to position [1932, 0]
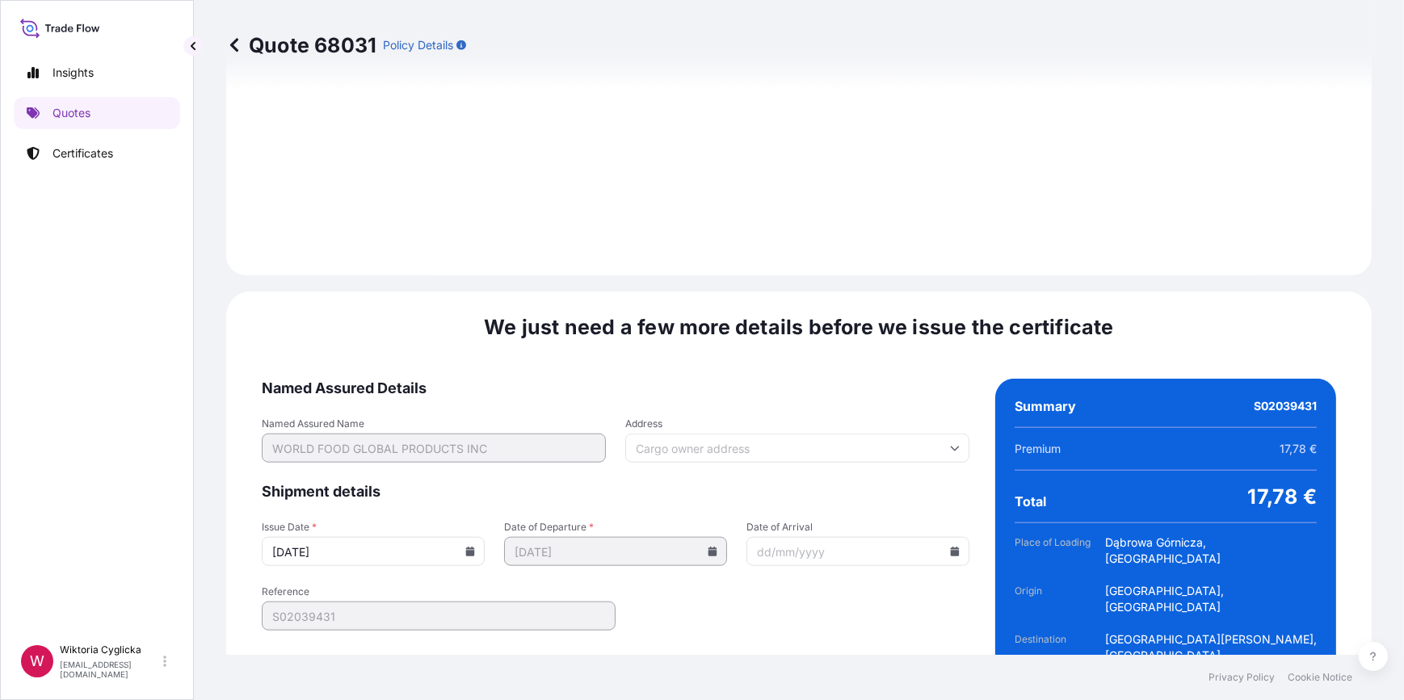
click at [466, 547] on icon at bounding box center [470, 552] width 9 height 10
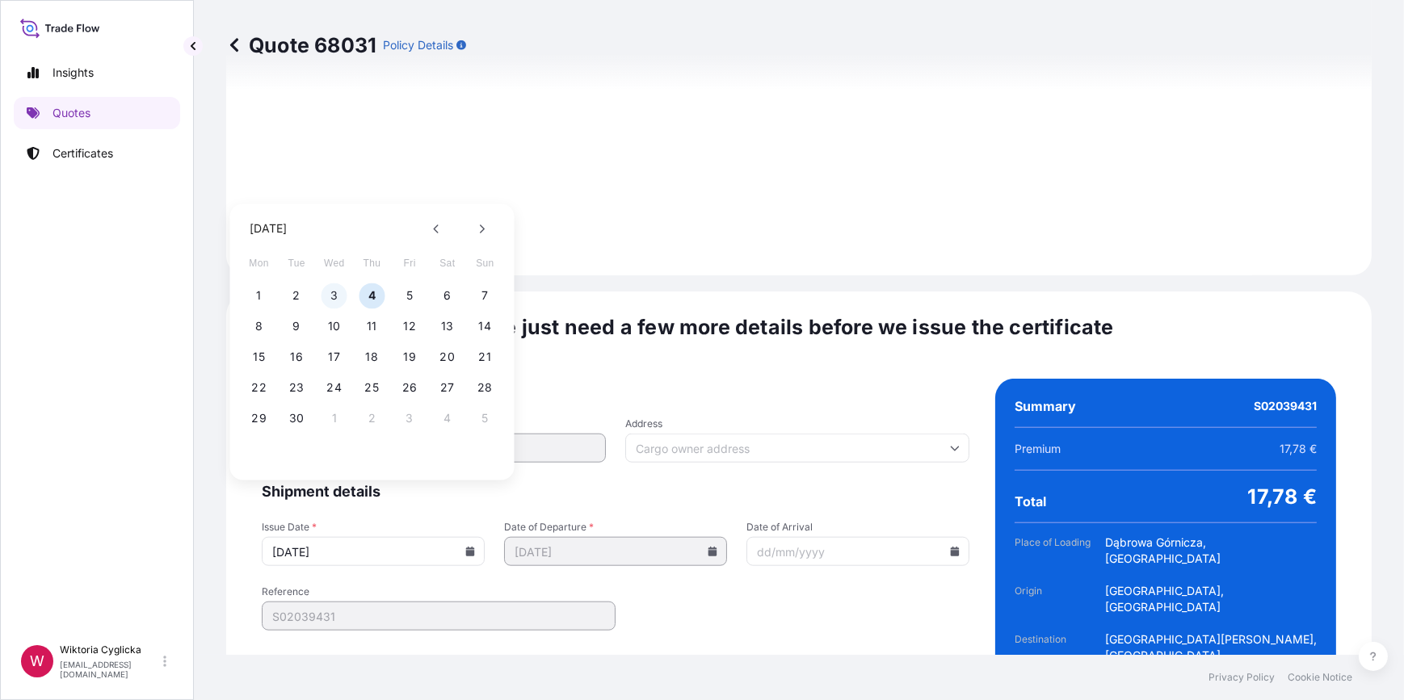
click at [338, 294] on button "3" at bounding box center [335, 296] width 26 height 26
type input "[DATE]"
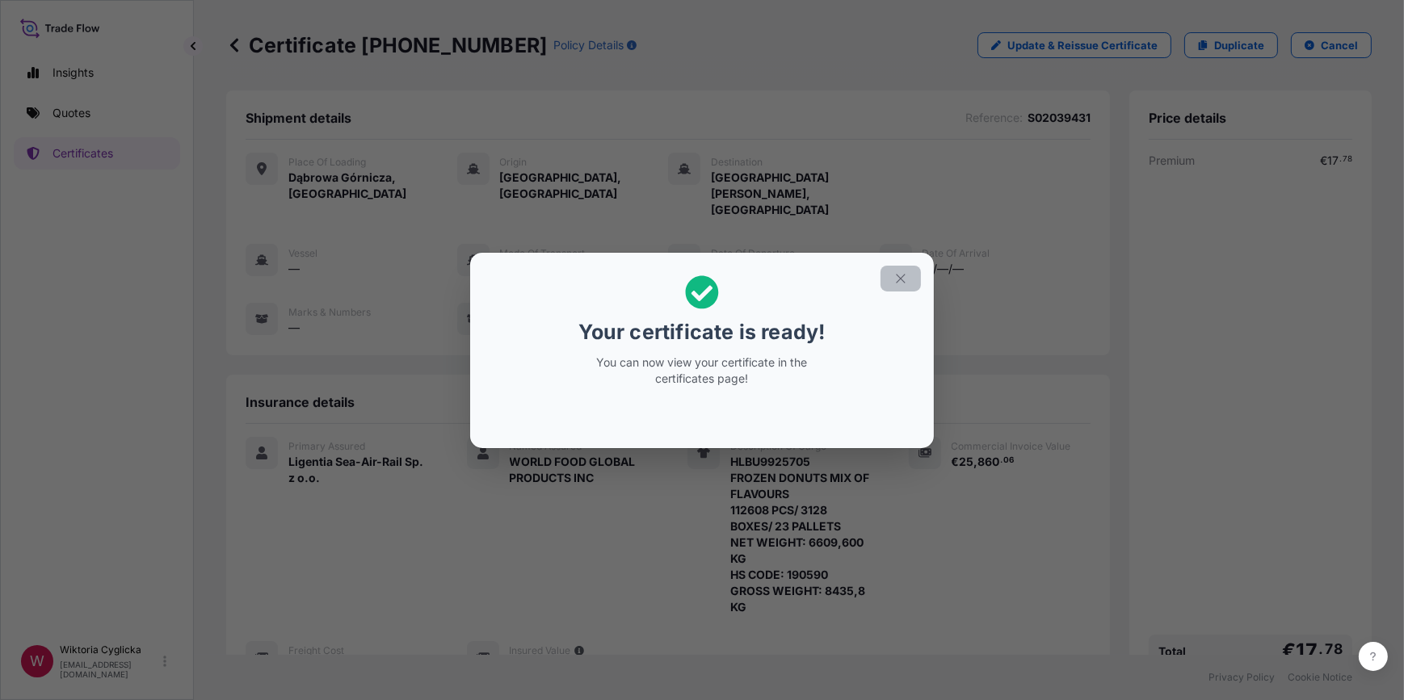
click at [900, 269] on button "button" at bounding box center [901, 279] width 40 height 26
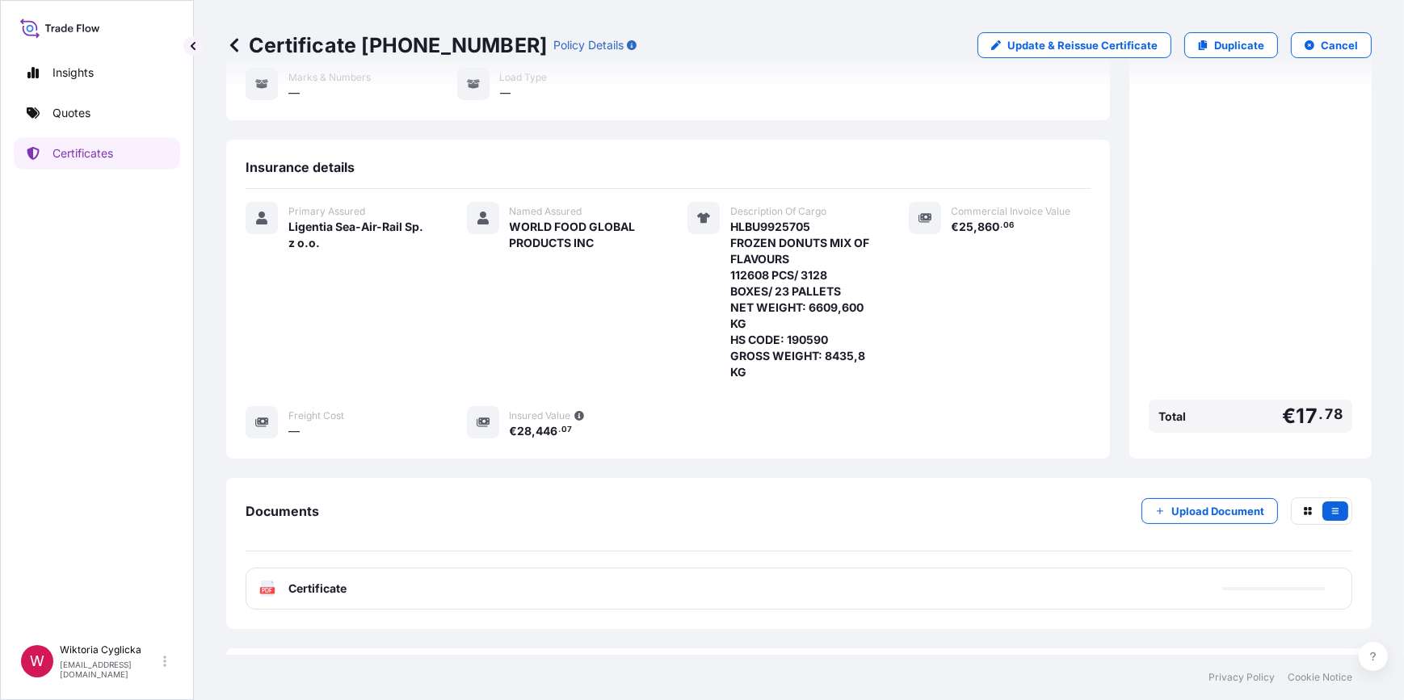
scroll to position [247, 0]
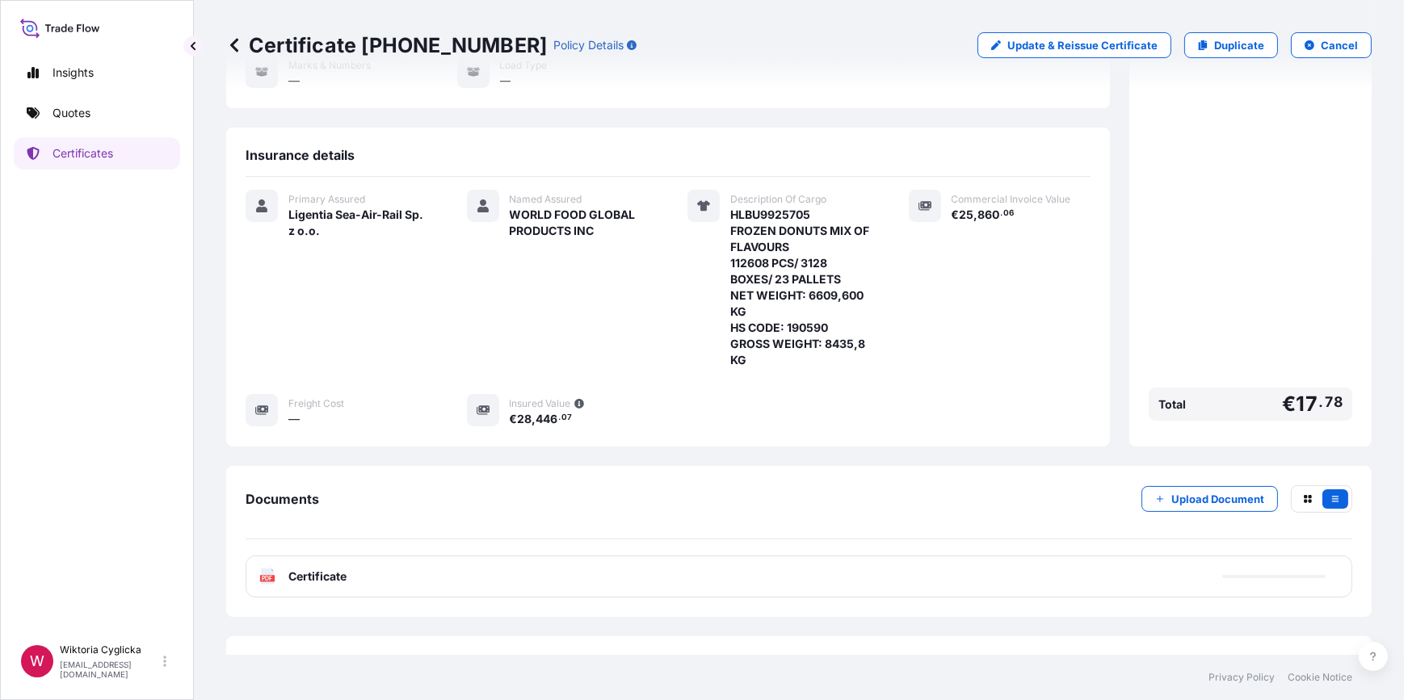
click at [881, 556] on div "PDF Certificate" at bounding box center [799, 577] width 1107 height 42
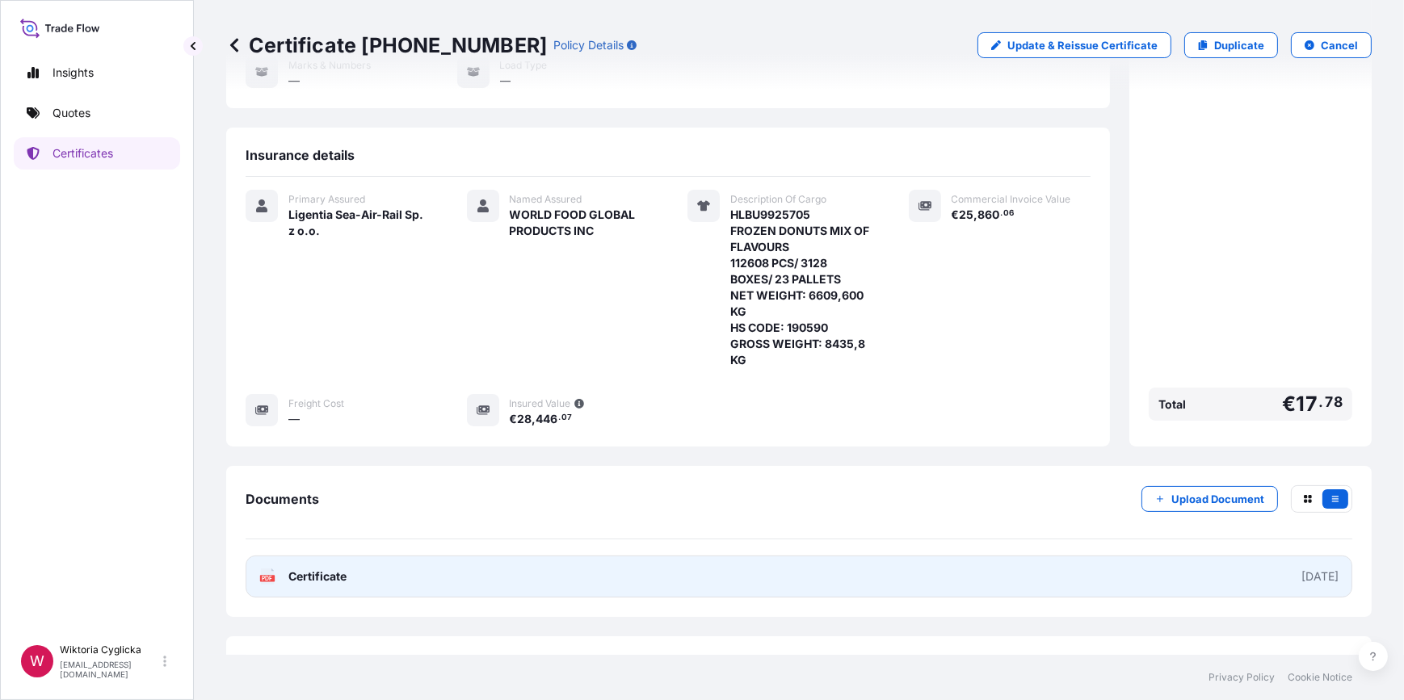
click at [881, 556] on link "PDF Certificate [DATE]" at bounding box center [799, 577] width 1107 height 42
